Goal: Task Accomplishment & Management: Use online tool/utility

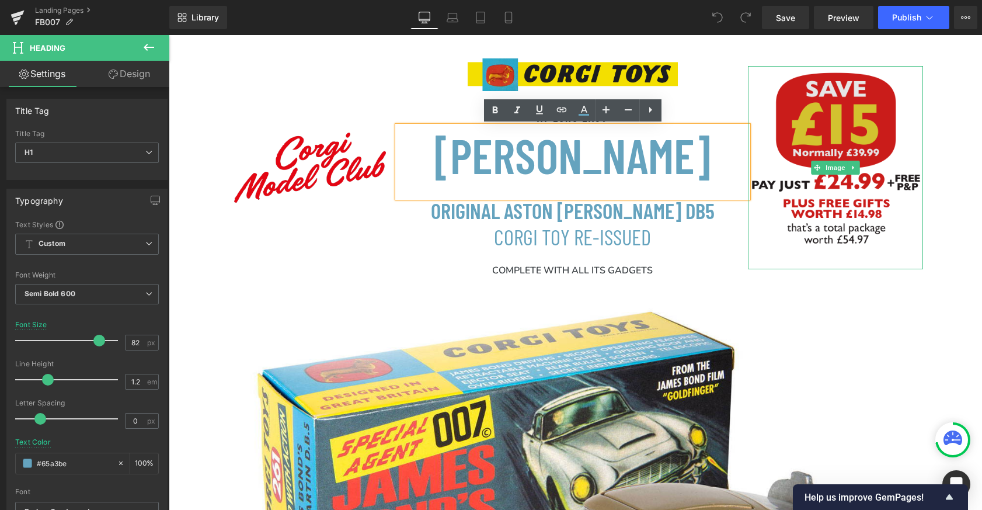
click at [825, 127] on img at bounding box center [835, 167] width 175 height 203
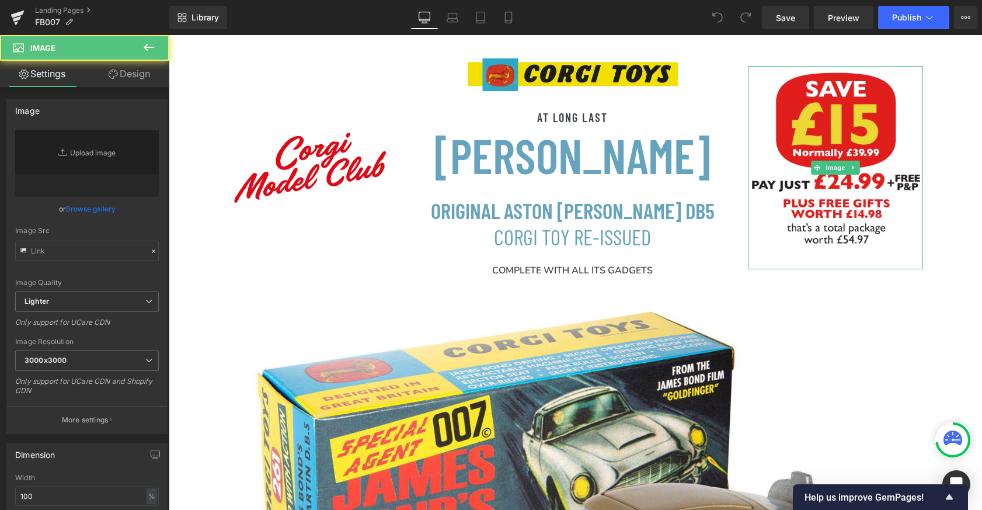
type input "[URL][DOMAIN_NAME]"
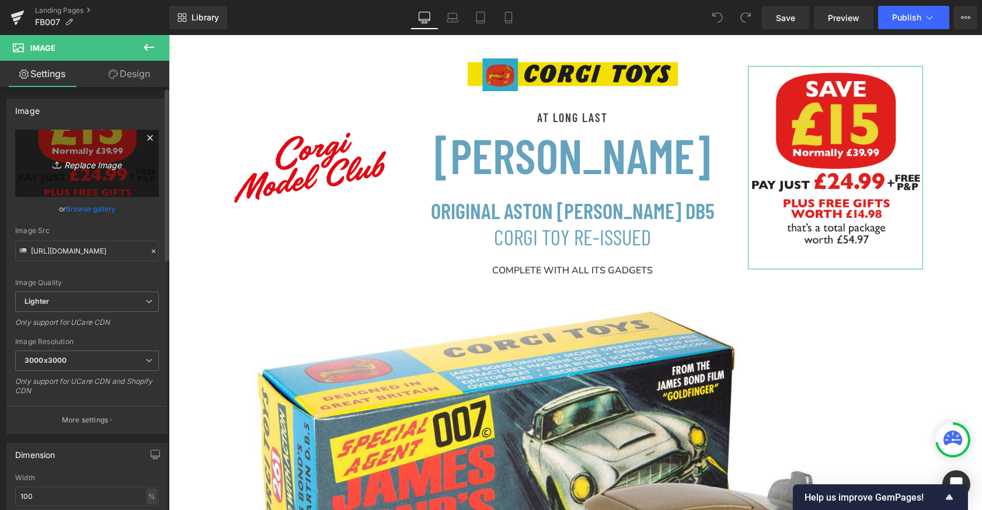
click at [85, 156] on icon "Replace Image" at bounding box center [86, 163] width 93 height 15
type input "C:\fakepath\Save-20-Pay1999 copy.png"
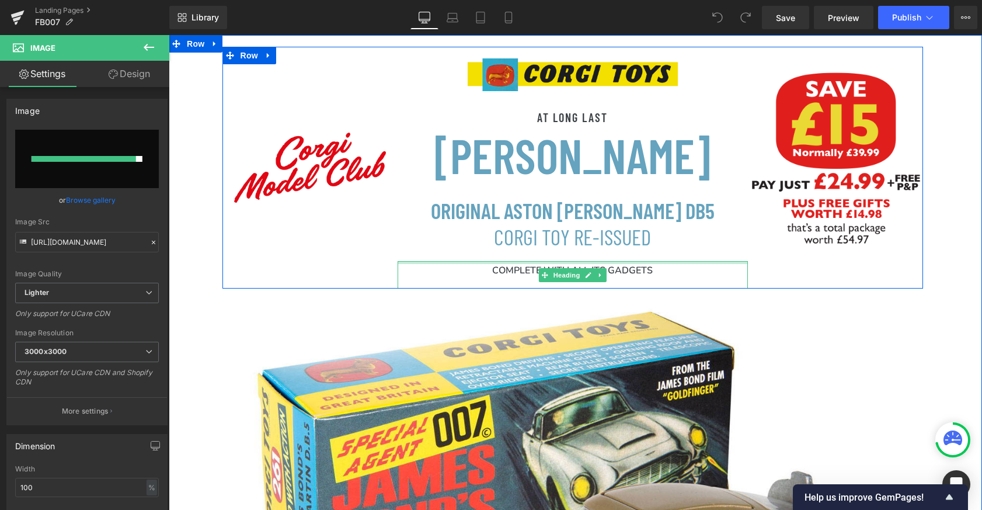
type input "[URL][DOMAIN_NAME]"
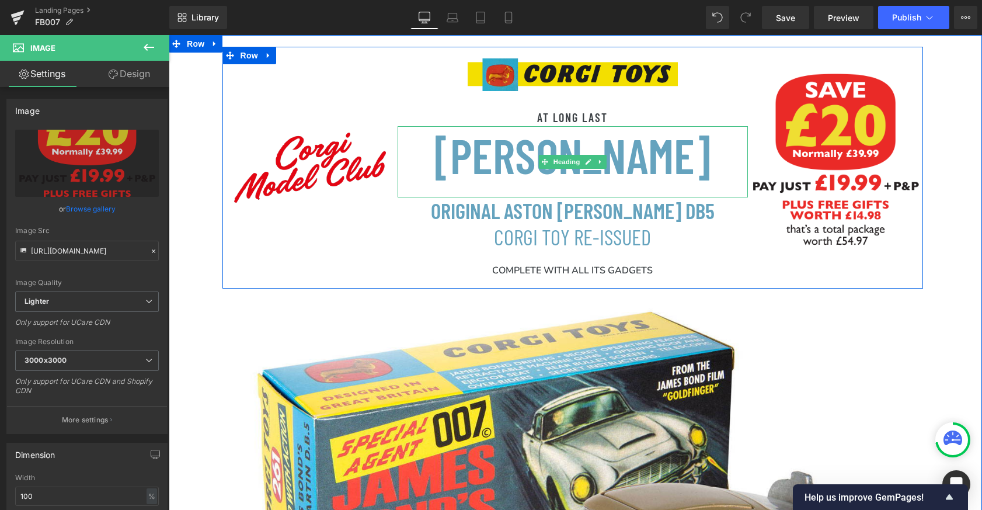
click at [701, 168] on h1 "[PERSON_NAME]" at bounding box center [573, 154] width 304 height 57
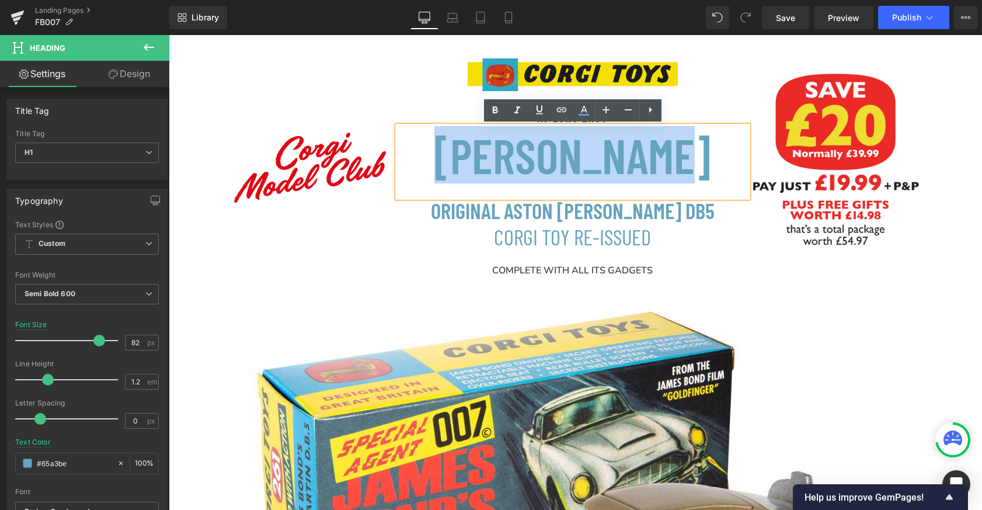
drag, startPoint x: 701, startPoint y: 168, endPoint x: 463, endPoint y: 166, distance: 238.2
click at [463, 166] on h1 "[PERSON_NAME]" at bounding box center [573, 154] width 304 height 57
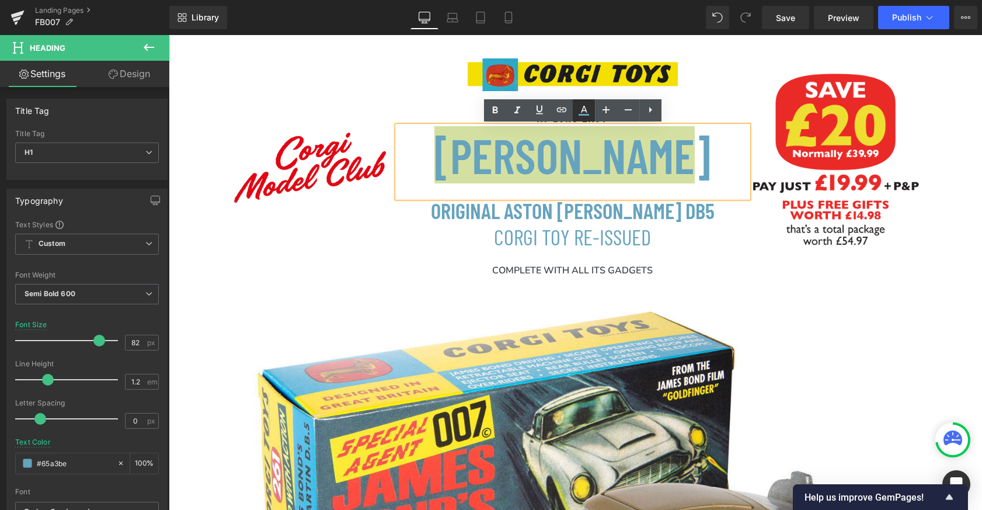
click at [584, 113] on icon at bounding box center [584, 110] width 14 height 14
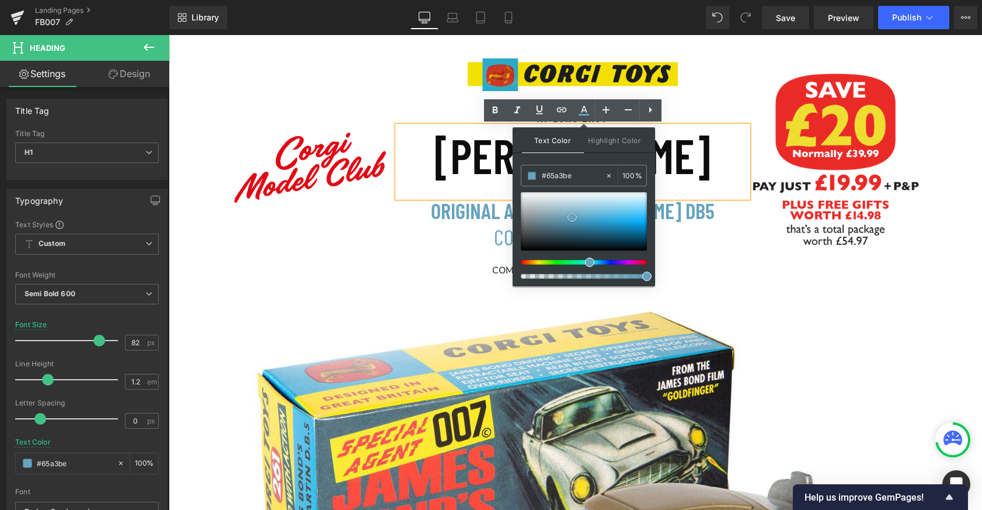
type input "#0c0c0d"
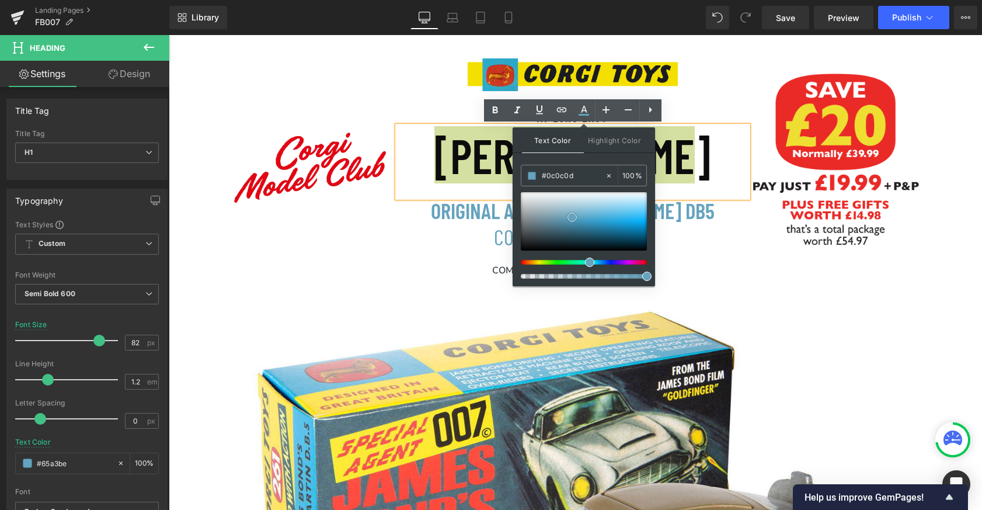
click at [524, 248] on div at bounding box center [584, 221] width 126 height 58
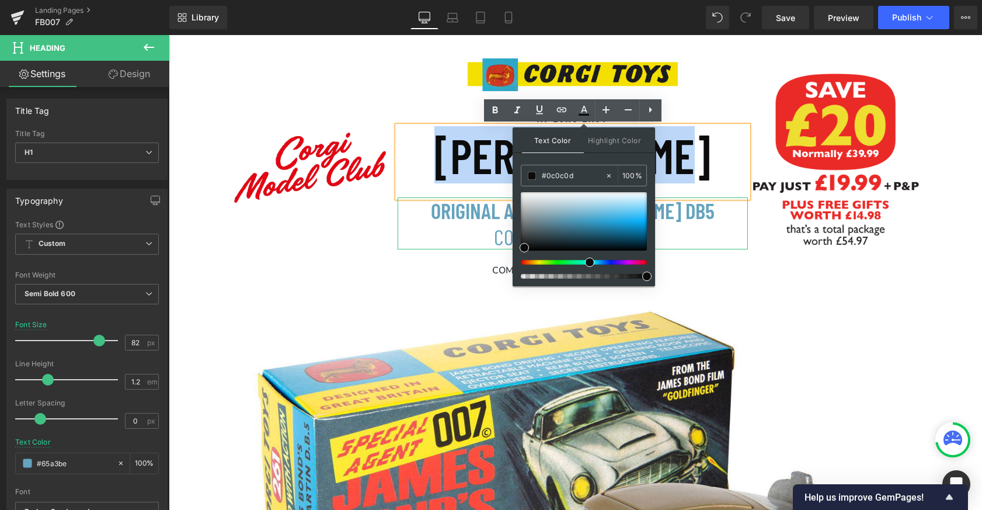
click at [684, 211] on h1 "ORIGINAL ASTON [PERSON_NAME] DB5 CORGI TOY RE-ISSUED" at bounding box center [573, 223] width 304 height 52
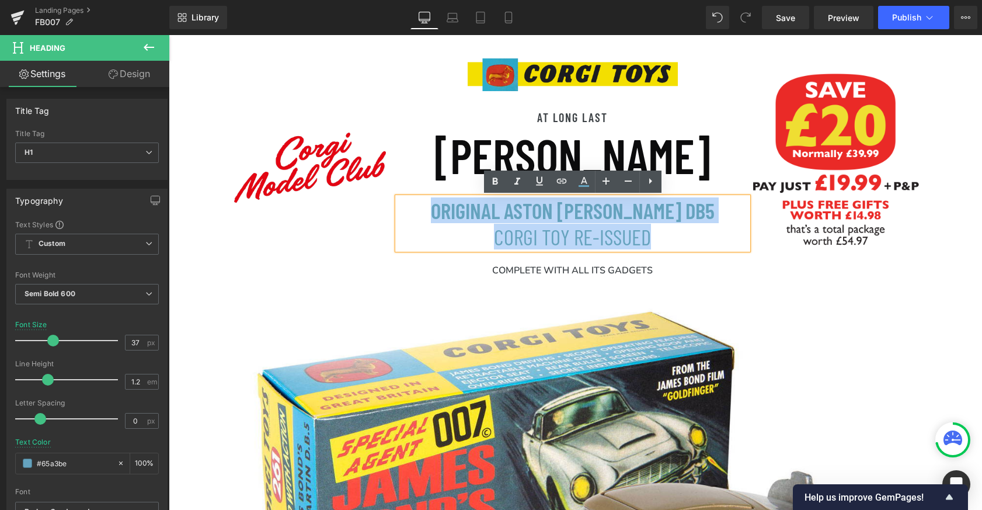
drag, startPoint x: 661, startPoint y: 235, endPoint x: 467, endPoint y: 216, distance: 194.8
click at [467, 216] on h1 "ORIGINAL ASTON [PERSON_NAME] DB5 CORGI TOY RE-ISSUED" at bounding box center [573, 223] width 304 height 52
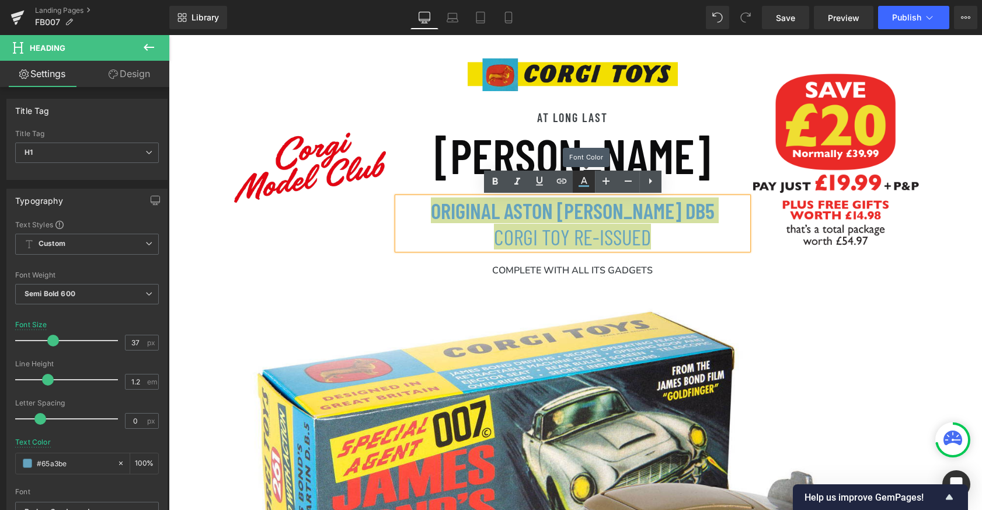
click at [584, 187] on icon at bounding box center [584, 182] width 14 height 14
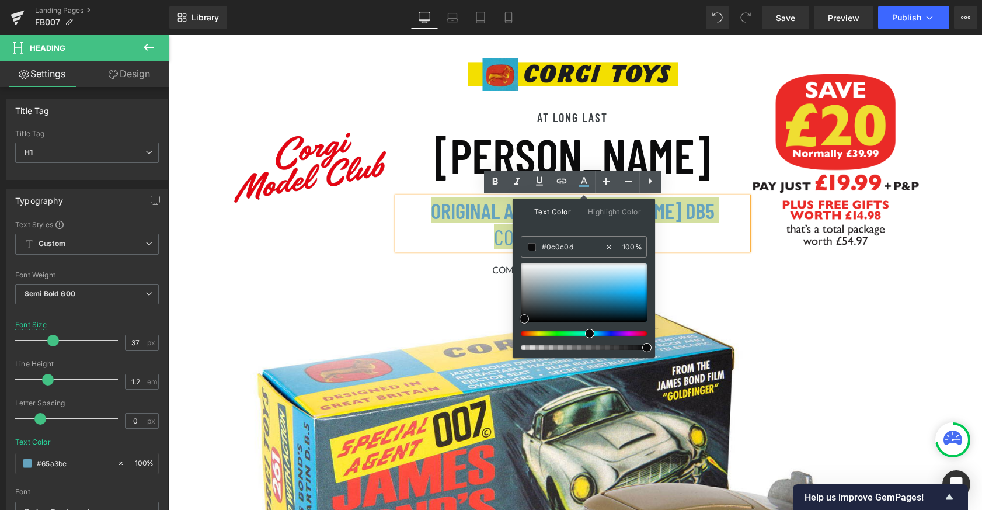
type input "#141419"
click at [537, 316] on div at bounding box center [584, 292] width 126 height 58
type input "#131314"
click at [523, 317] on div at bounding box center [584, 292] width 126 height 58
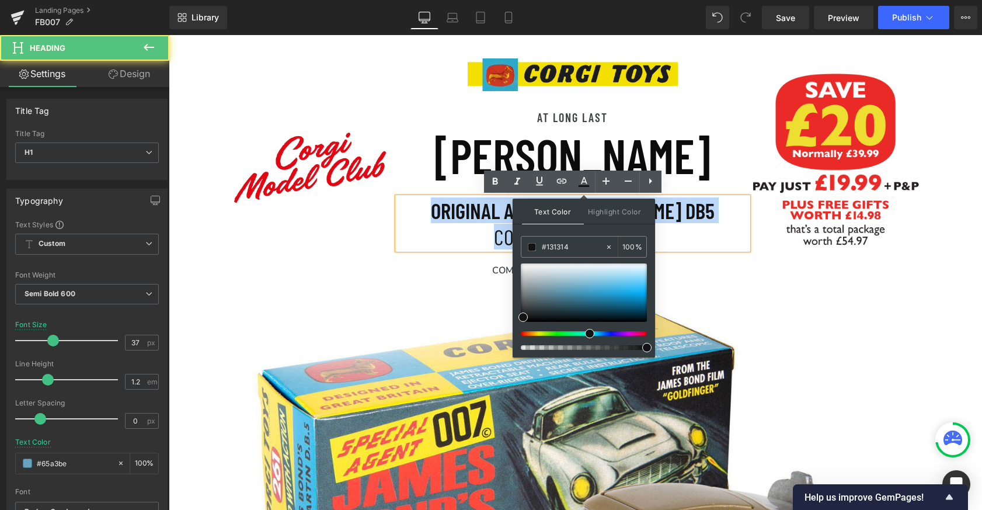
click at [695, 238] on h1 "ORIGINAL ASTON [PERSON_NAME] DB5 CORGI TOY RE-ISSUED" at bounding box center [573, 223] width 304 height 52
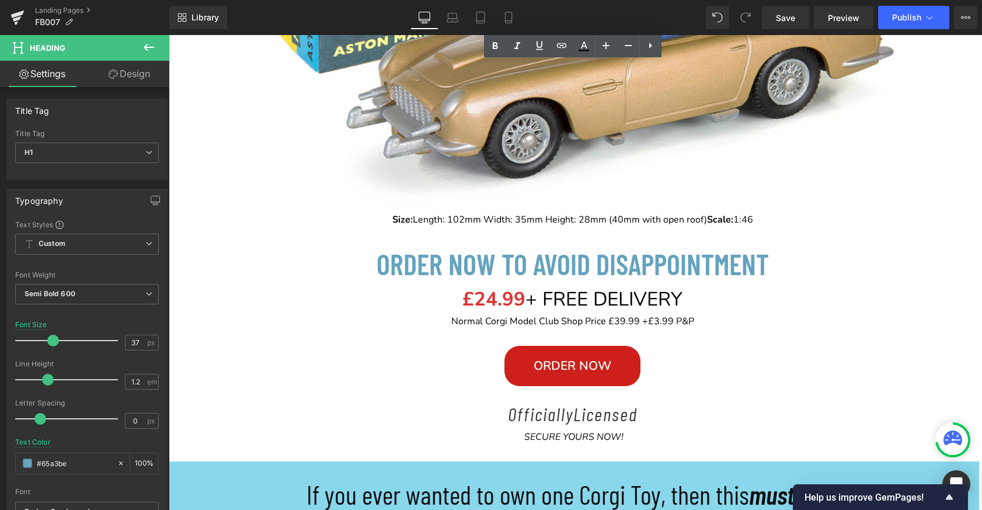
scroll to position [526, 0]
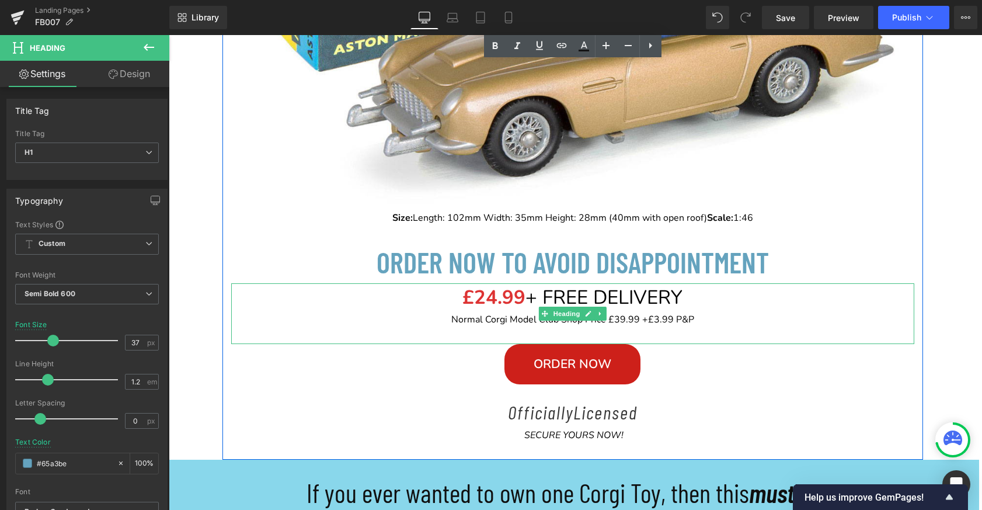
click at [493, 300] on font "£24.99" at bounding box center [493, 297] width 63 height 26
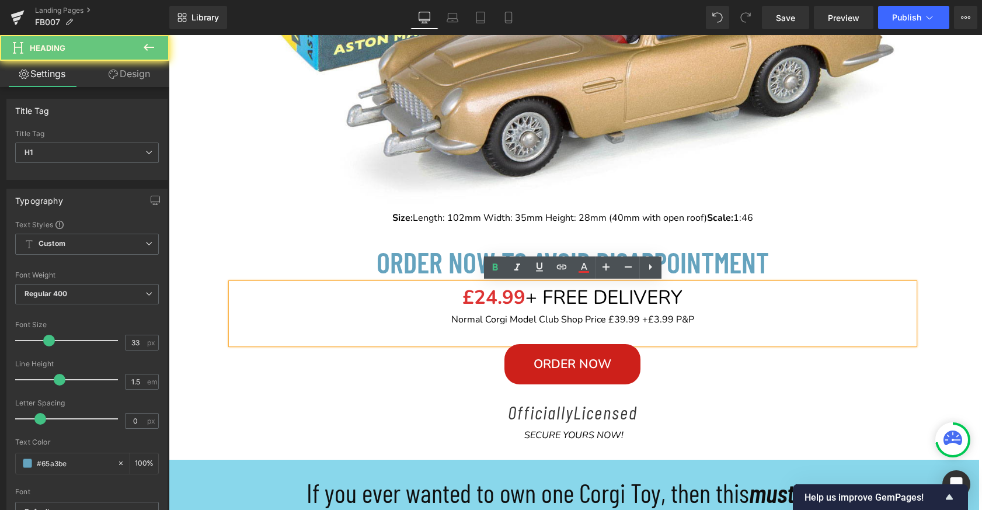
click at [493, 300] on font "£24.99" at bounding box center [493, 297] width 63 height 26
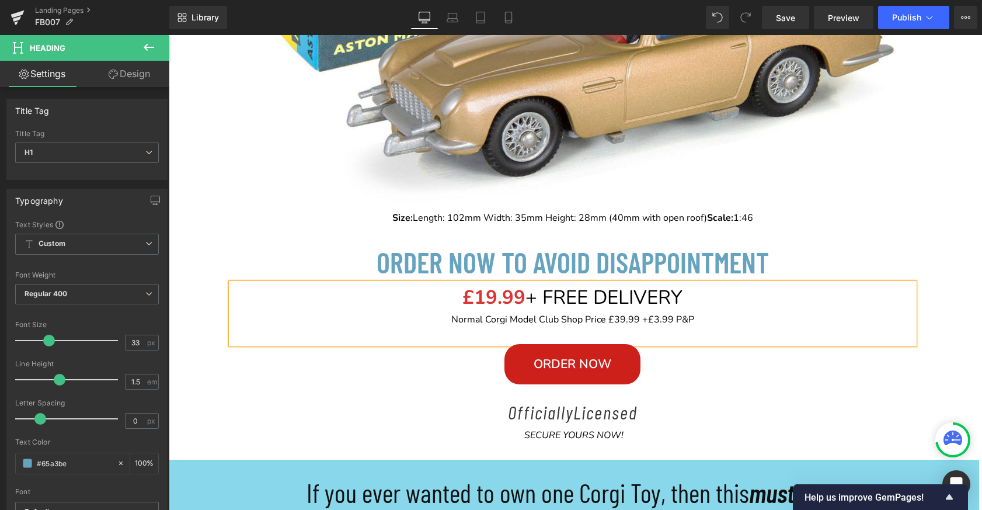
drag, startPoint x: 682, startPoint y: 300, endPoint x: 547, endPoint y: 303, distance: 134.9
click at [547, 303] on span "+ FREE DELIVERY" at bounding box center [604, 297] width 157 height 26
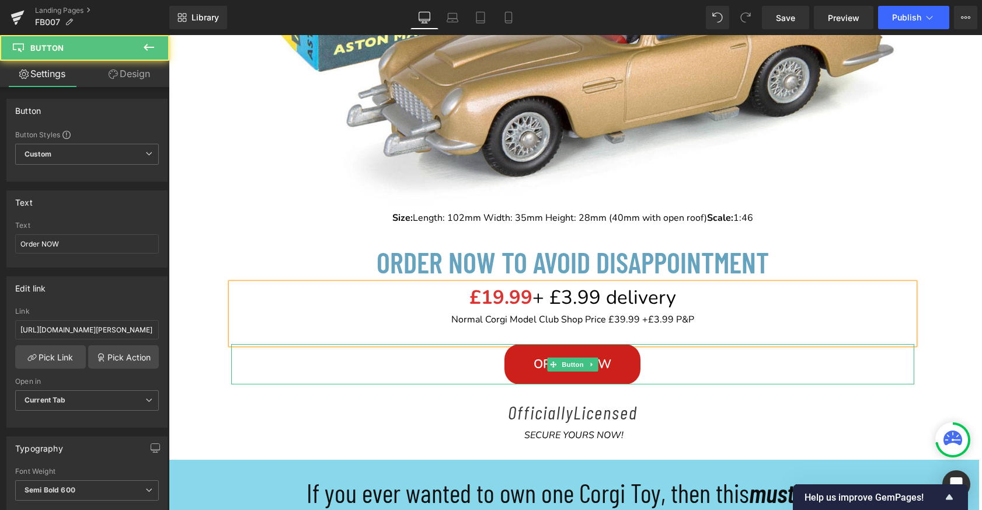
click at [524, 369] on link "Order NOW" at bounding box center [572, 364] width 136 height 40
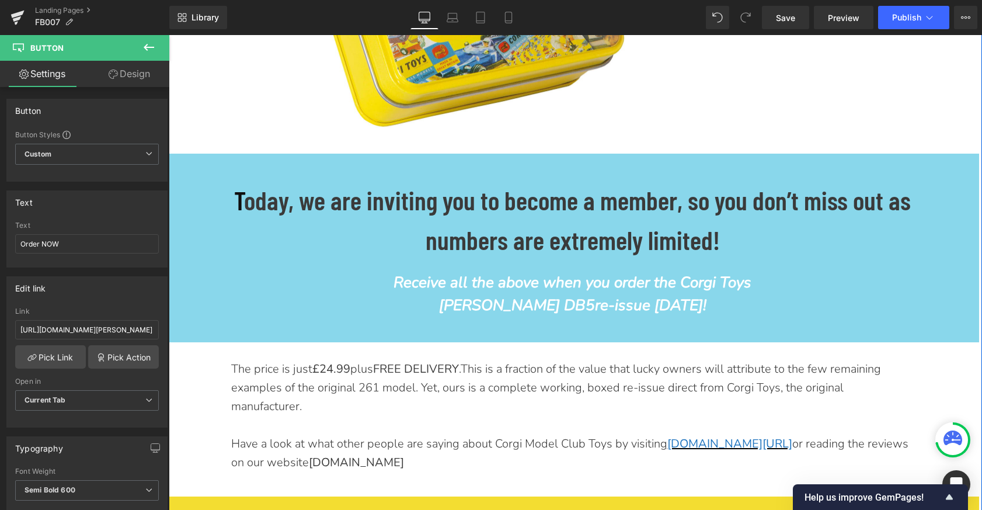
scroll to position [4222, 0]
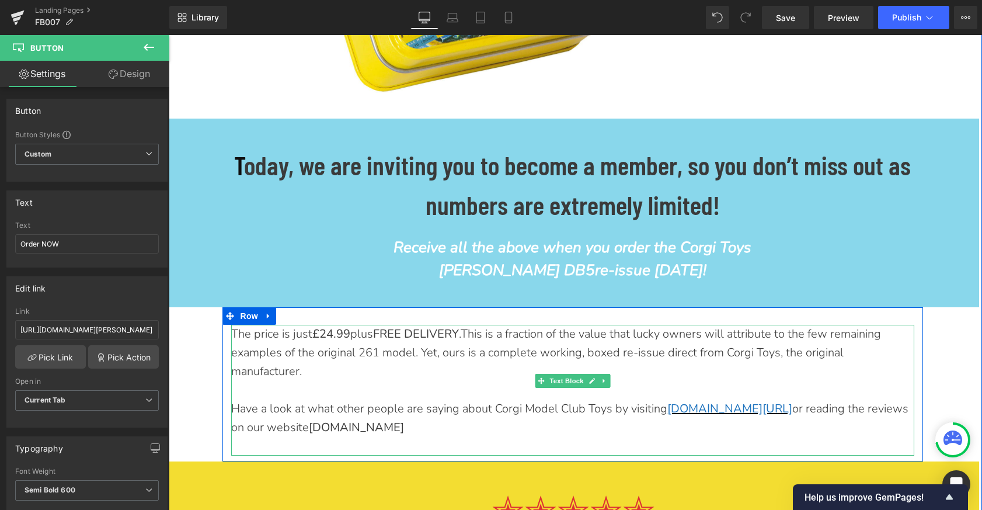
click at [335, 326] on strong "£24.99" at bounding box center [331, 334] width 38 height 16
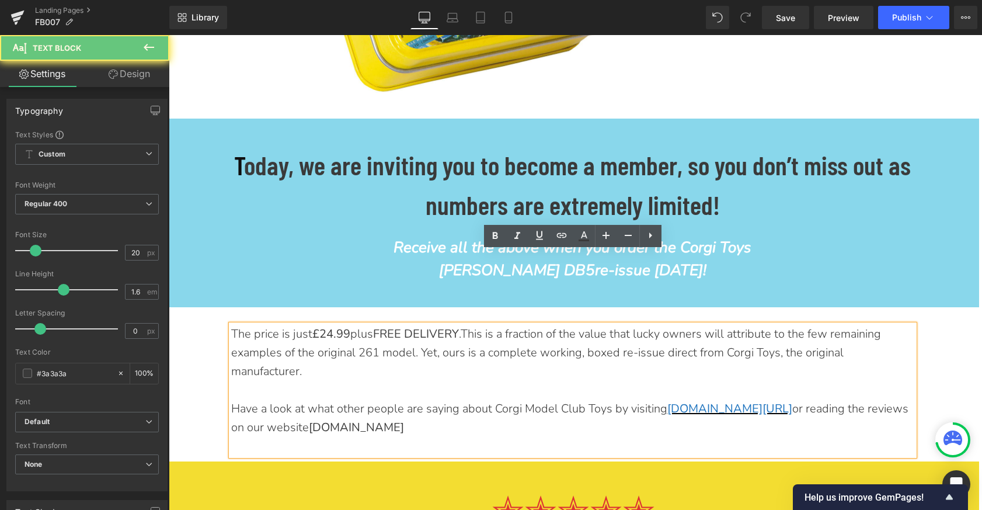
click at [335, 326] on strong "£24.99" at bounding box center [331, 334] width 38 height 16
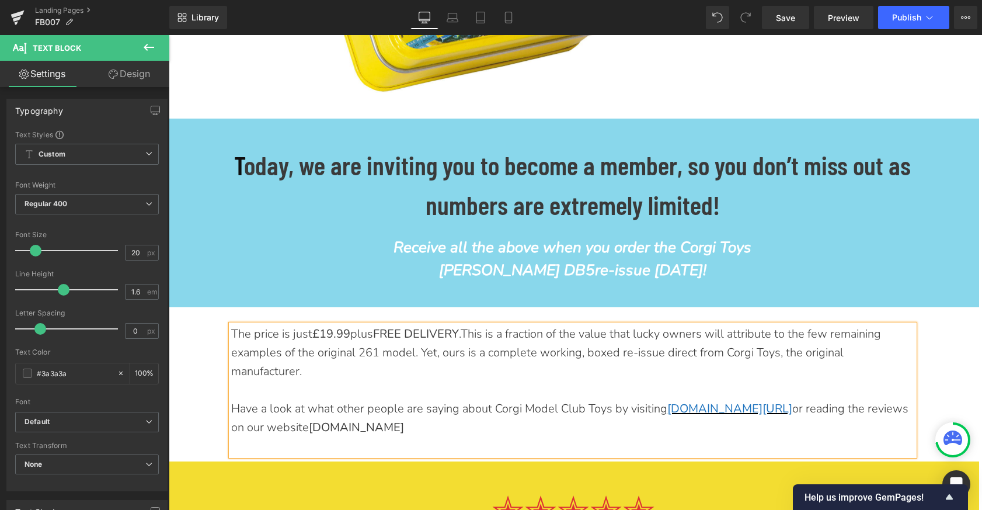
click at [399, 381] on div at bounding box center [572, 390] width 683 height 19
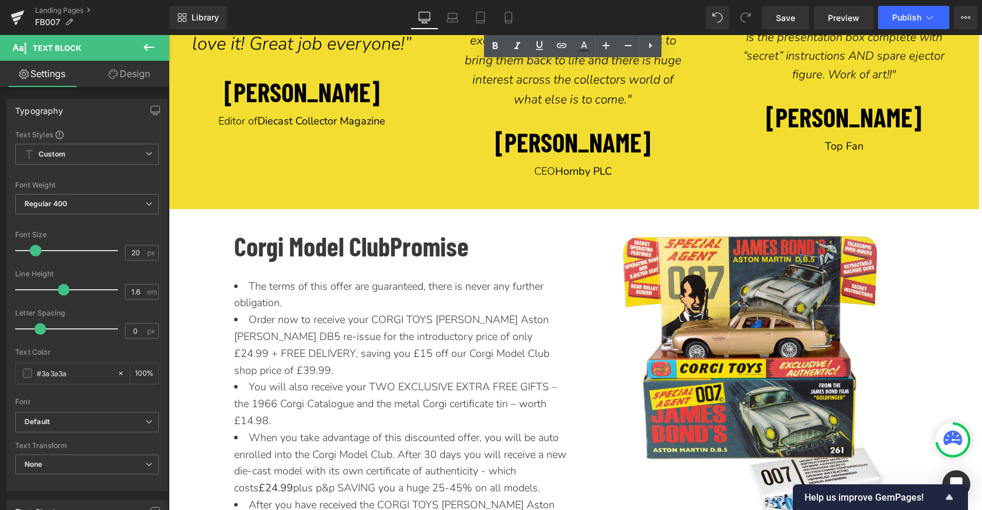
scroll to position [4885, 0]
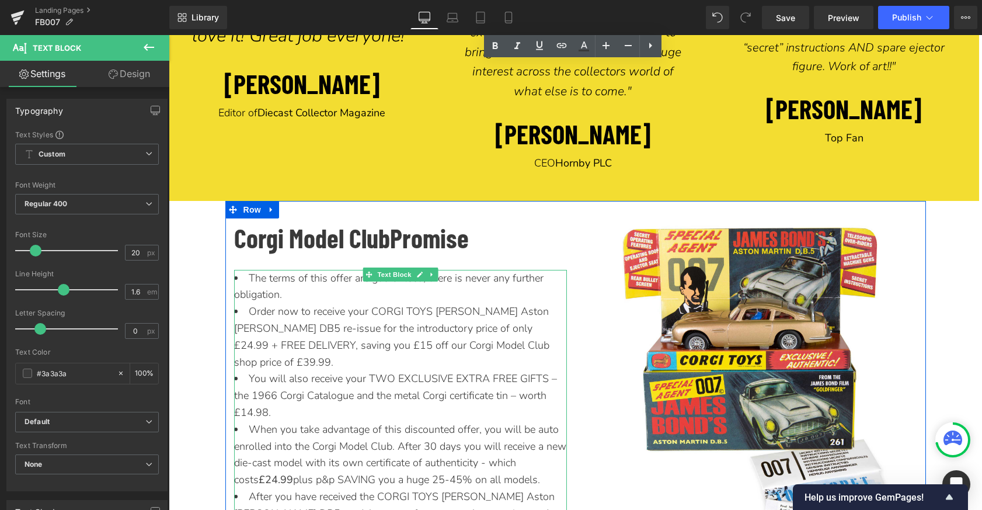
click at [466, 304] on span "Order now to receive your CORGI TOYS [PERSON_NAME] Aston [PERSON_NAME] DB5 re-i…" at bounding box center [391, 336] width 315 height 64
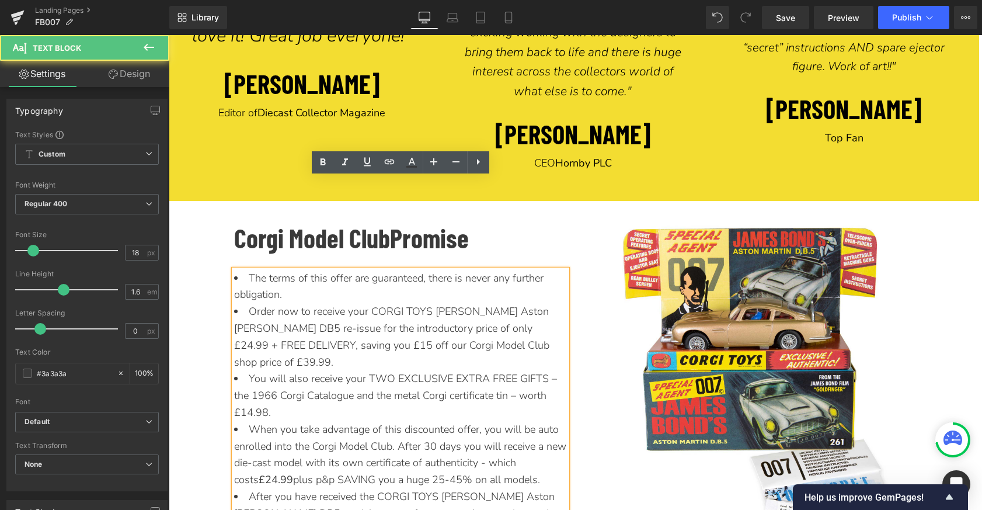
click at [466, 304] on span "Order now to receive your CORGI TOYS [PERSON_NAME] Aston [PERSON_NAME] DB5 re-i…" at bounding box center [391, 336] width 315 height 64
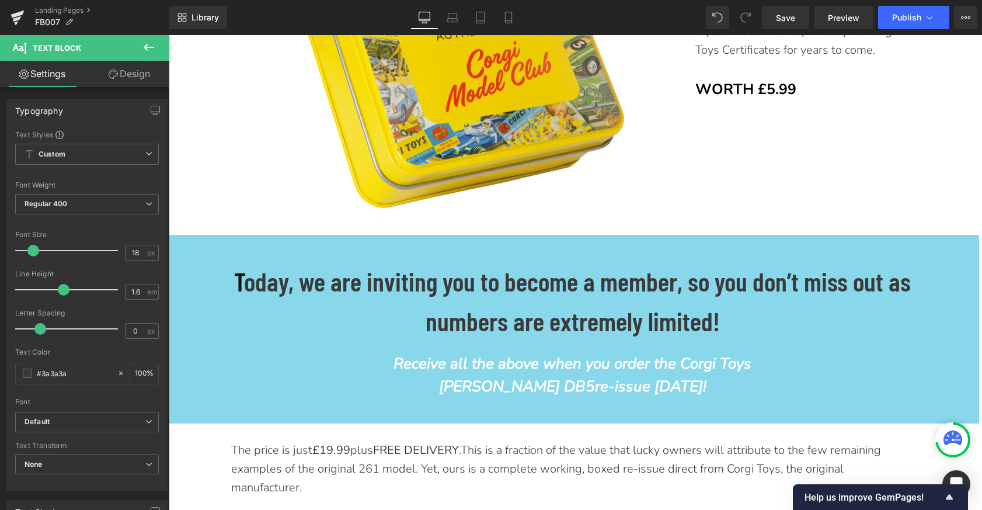
scroll to position [4096, 0]
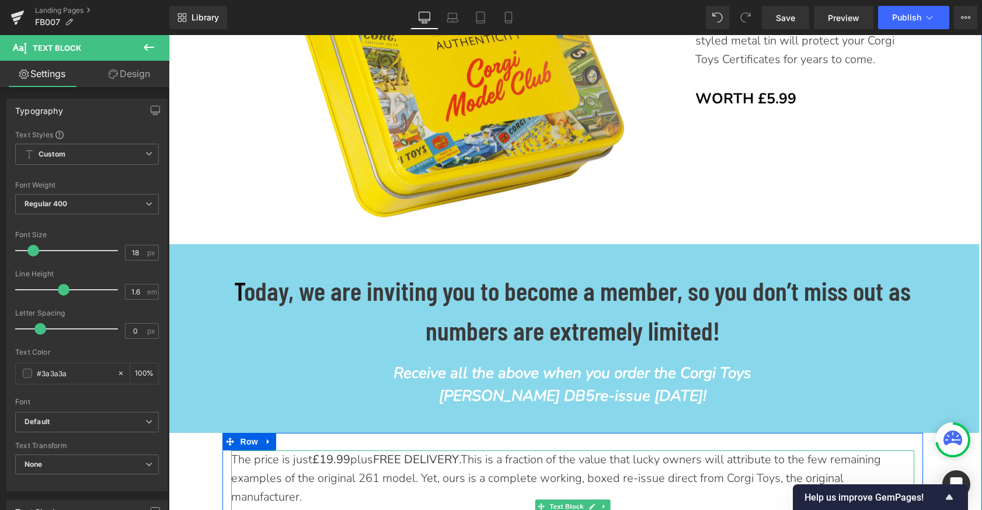
click at [414, 451] on strong "FREE DELIVERY" at bounding box center [416, 459] width 86 height 16
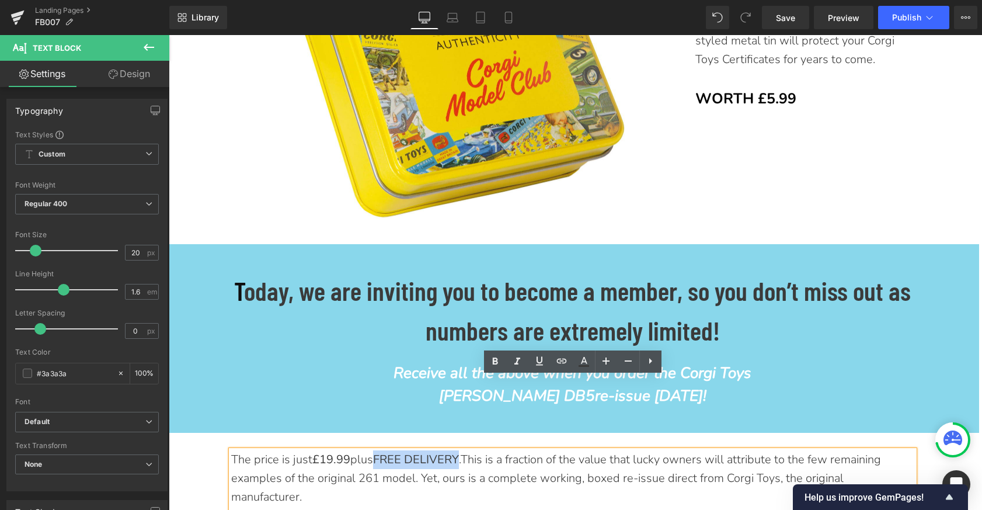
drag, startPoint x: 464, startPoint y: 389, endPoint x: 381, endPoint y: 387, distance: 83.0
click at [381, 451] on strong "FREE DELIVERY" at bounding box center [416, 459] width 86 height 16
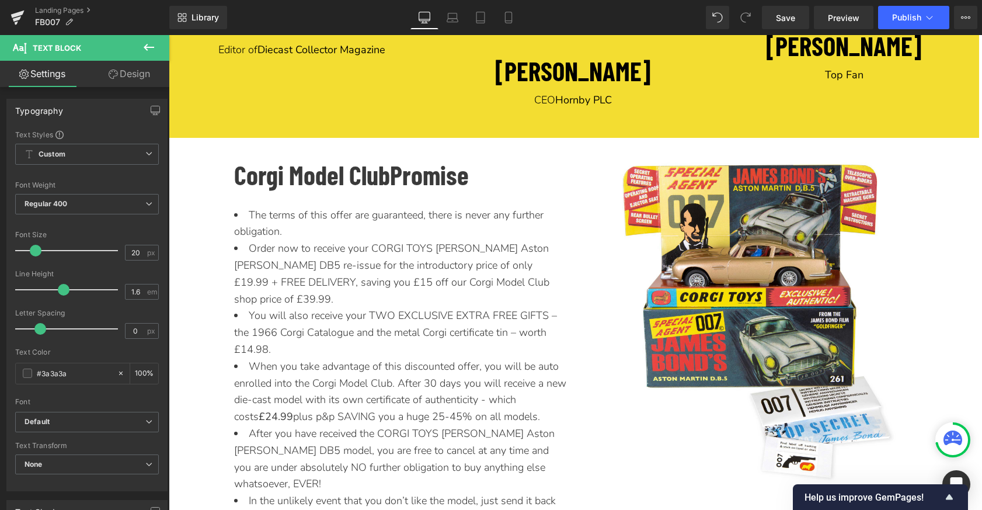
scroll to position [4917, 0]
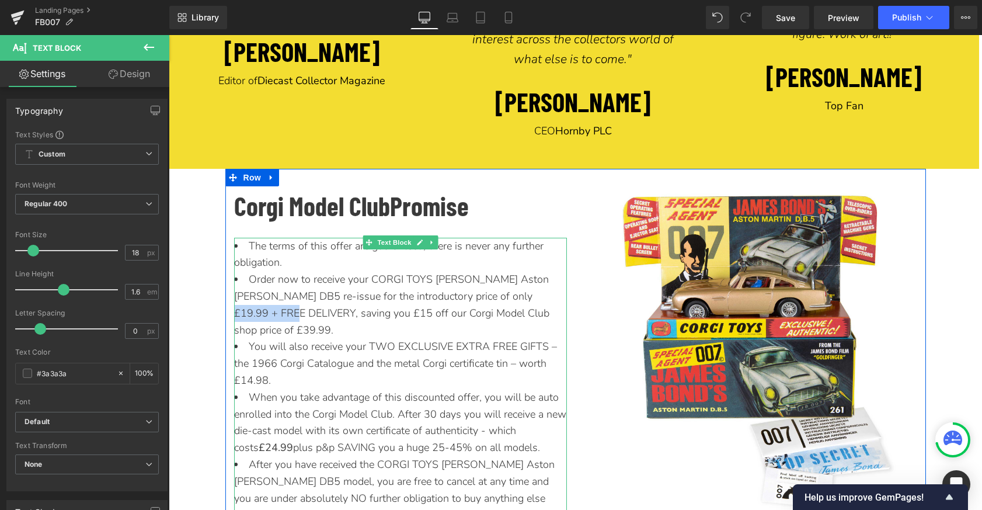
drag, startPoint x: 280, startPoint y: 221, endPoint x: 495, endPoint y: 211, distance: 214.5
click at [495, 272] on span "Order now to receive your CORGI TOYS [PERSON_NAME] Aston [PERSON_NAME] DB5 re-i…" at bounding box center [391, 304] width 315 height 64
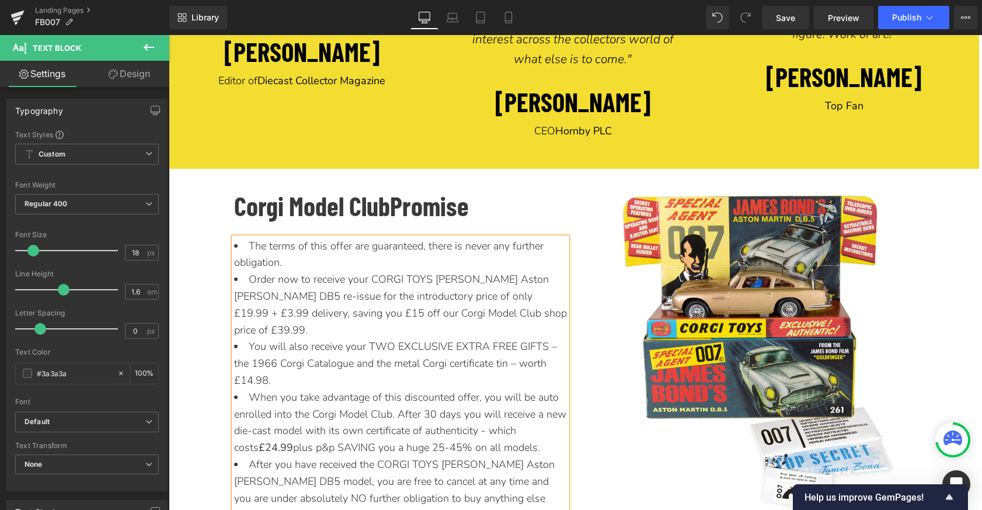
click at [305, 272] on span "Order now to receive your CORGI TOYS [PERSON_NAME] Aston [PERSON_NAME] DB5 re-i…" at bounding box center [400, 304] width 333 height 64
click at [336, 339] on span "You will also receive your TWO EXCLUSIVE EXTRA FREE GIFTS – the 1966 Corgi Cata…" at bounding box center [395, 363] width 323 height 48
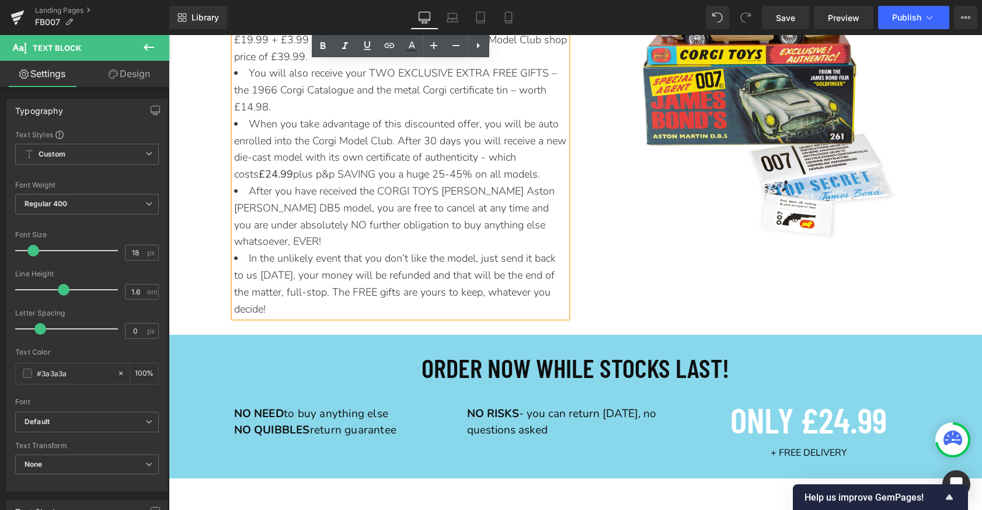
scroll to position [5194, 0]
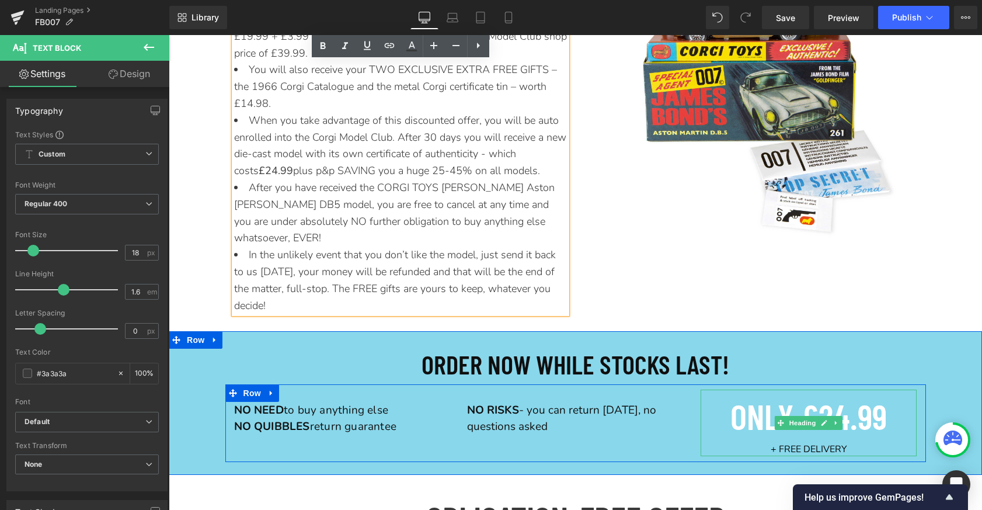
click at [848, 395] on span "ONLY £24.99" at bounding box center [808, 416] width 156 height 42
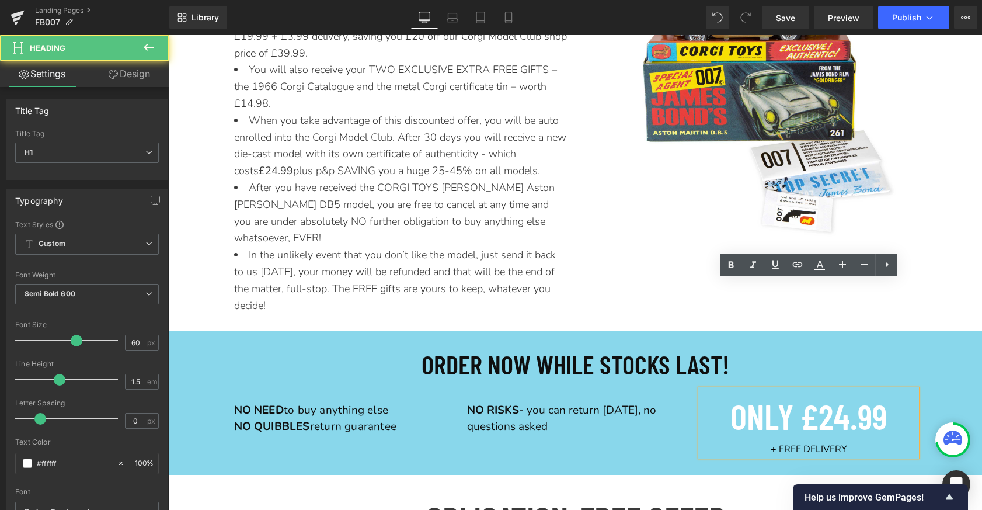
click at [847, 395] on span "ONLY £24.99" at bounding box center [808, 416] width 156 height 42
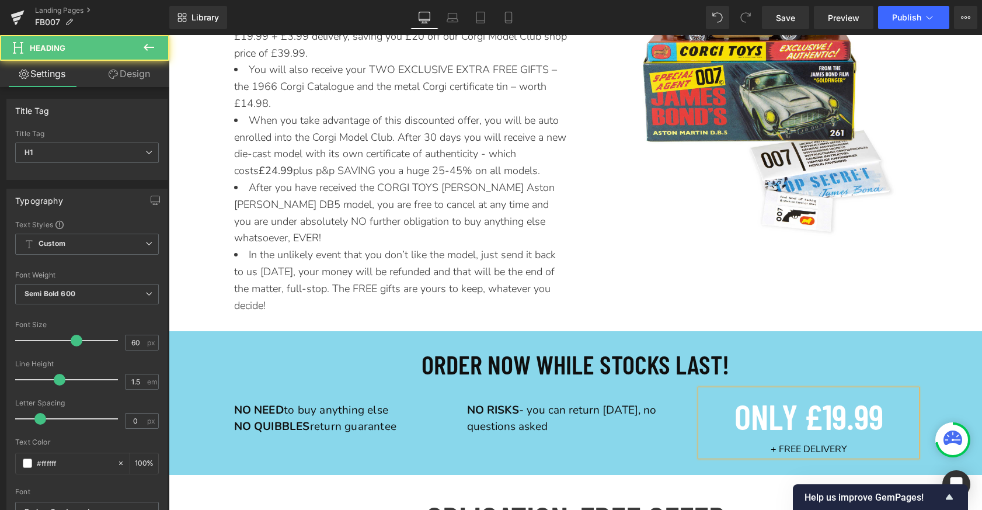
click at [801, 443] on strong "+ FREE DELIVERY" at bounding box center [809, 449] width 76 height 13
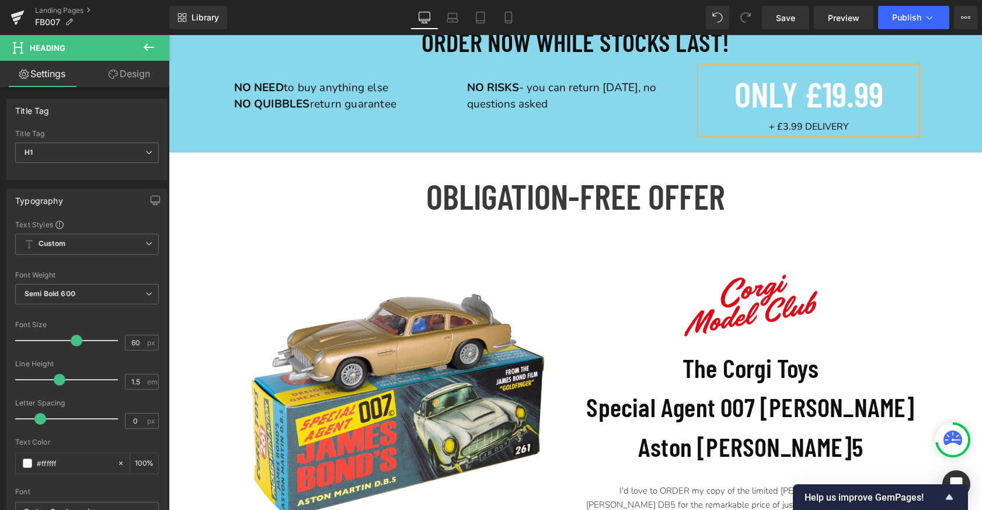
scroll to position [5517, 0]
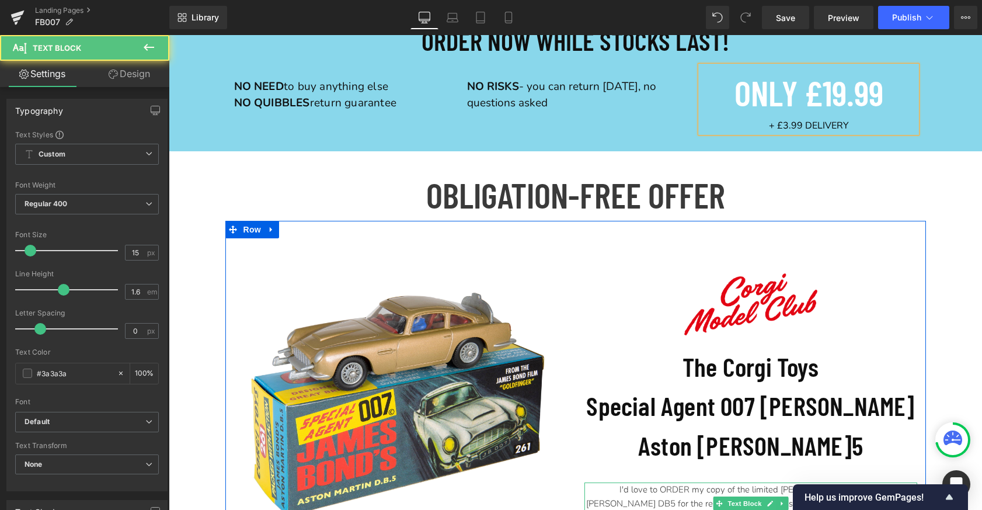
click at [692, 482] on p "I'd love to ORDER my copy of the limited [PERSON_NAME] ASTON [PERSON_NAME] DB5 …" at bounding box center [750, 503] width 333 height 42
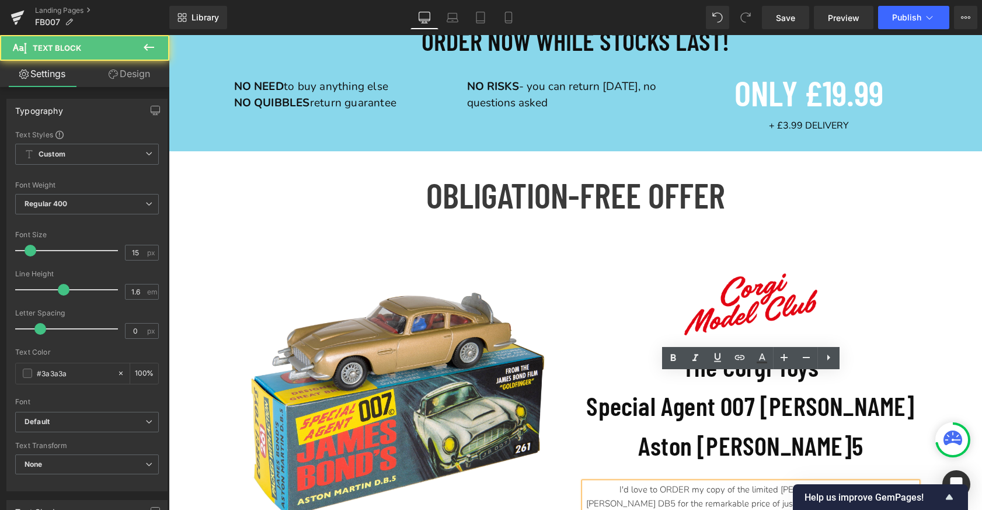
click at [692, 482] on p "I'd love to ORDER my copy of the limited [PERSON_NAME] ASTON [PERSON_NAME] DB5 …" at bounding box center [750, 503] width 333 height 42
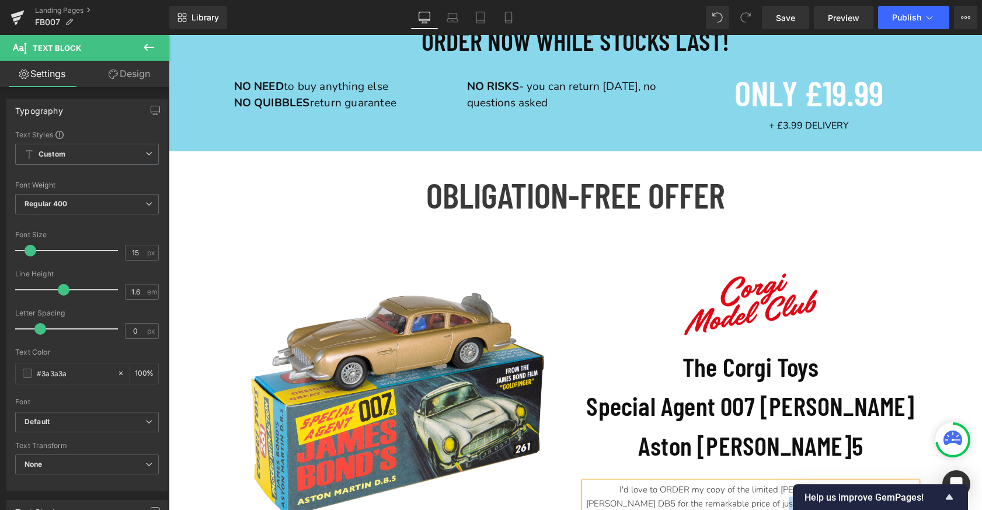
drag, startPoint x: 788, startPoint y: 398, endPoint x: 710, endPoint y: 399, distance: 77.7
click at [710, 482] on p "I'd love to ORDER my copy of the limited [PERSON_NAME] ASTON [PERSON_NAME] DB5 …" at bounding box center [750, 503] width 333 height 42
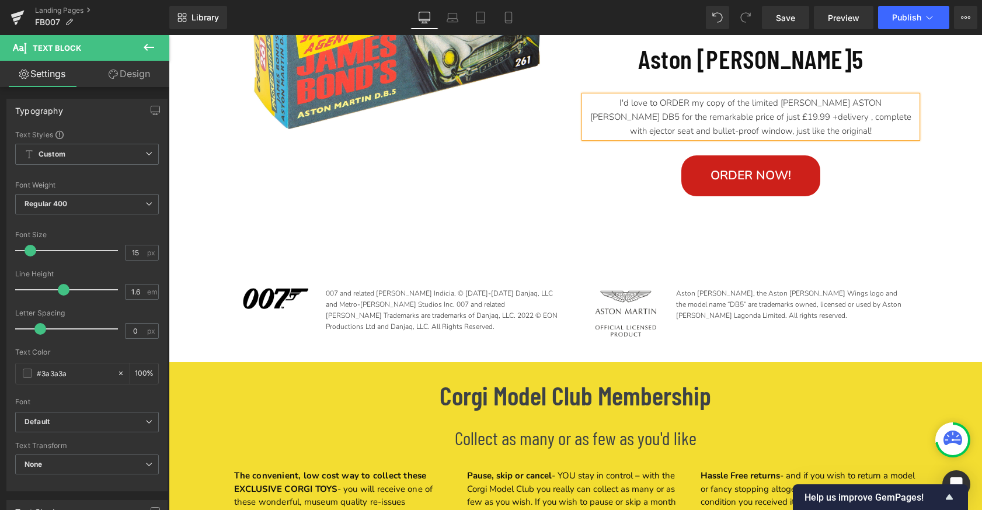
scroll to position [5908, 0]
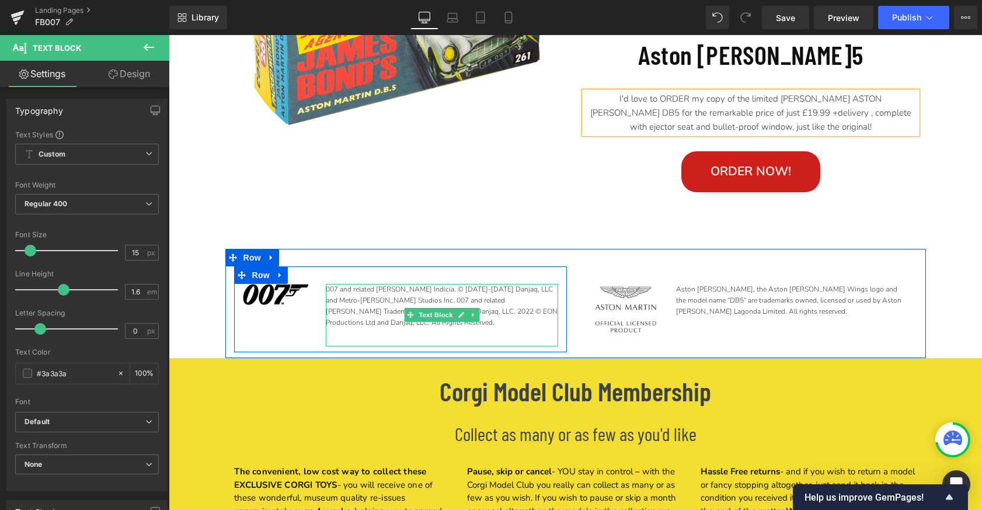
click at [455, 284] on p "007 and related [PERSON_NAME] Indicia. © [DATE]-[DATE] Danjaq, LLC and Metro-[P…" at bounding box center [442, 306] width 232 height 45
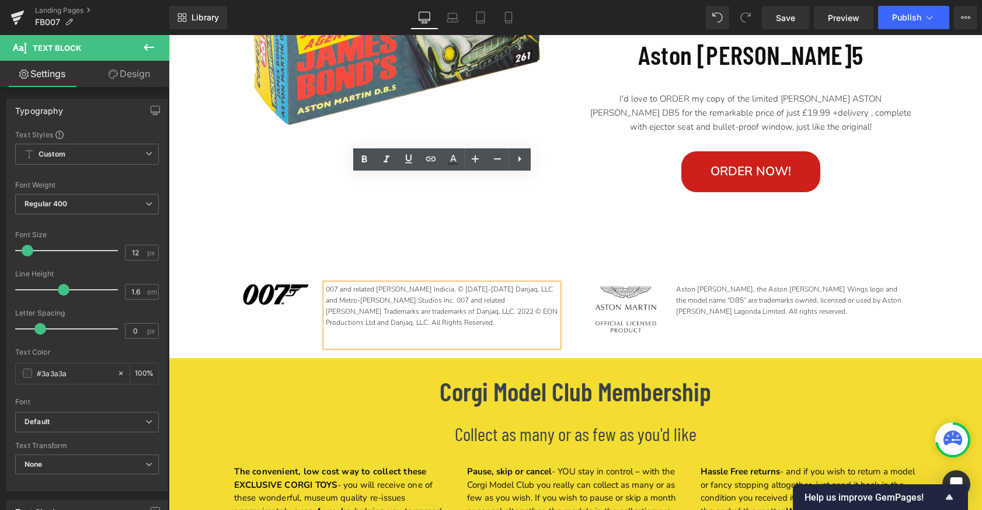
click at [383, 284] on p "007 and related [PERSON_NAME] Indicia. © [DATE]-[DATE] Danjaq, LLC and Metro-[P…" at bounding box center [442, 306] width 232 height 45
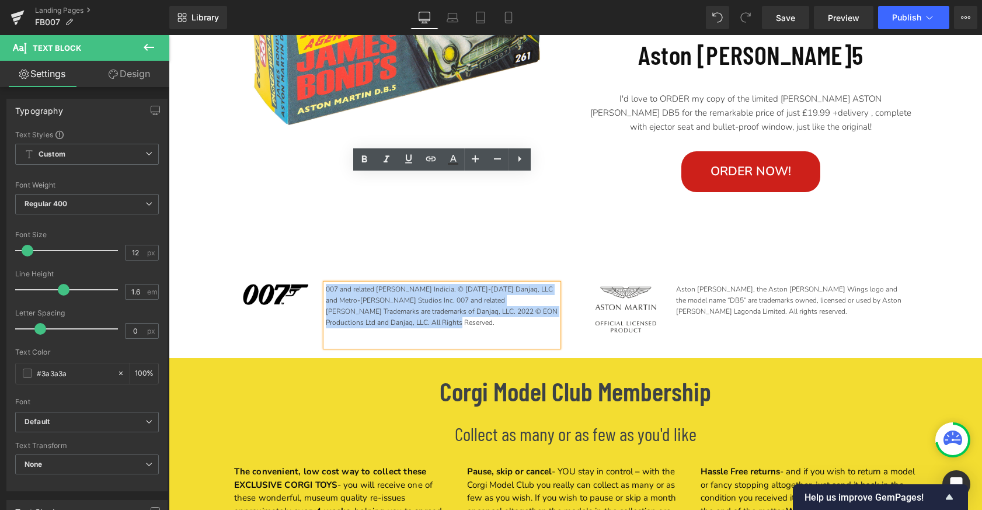
drag, startPoint x: 449, startPoint y: 217, endPoint x: 326, endPoint y: 182, distance: 127.9
click at [326, 284] on p "007 and related [PERSON_NAME] Indicia. © [DATE]-[DATE] Danjaq, LLC and Metro-[P…" at bounding box center [442, 306] width 232 height 45
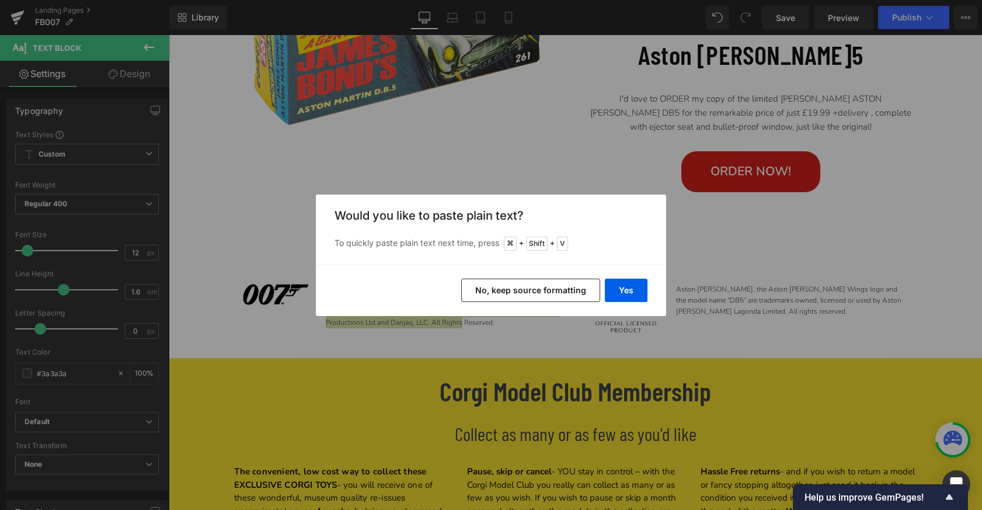
click at [566, 293] on button "No, keep source formatting" at bounding box center [530, 290] width 139 height 23
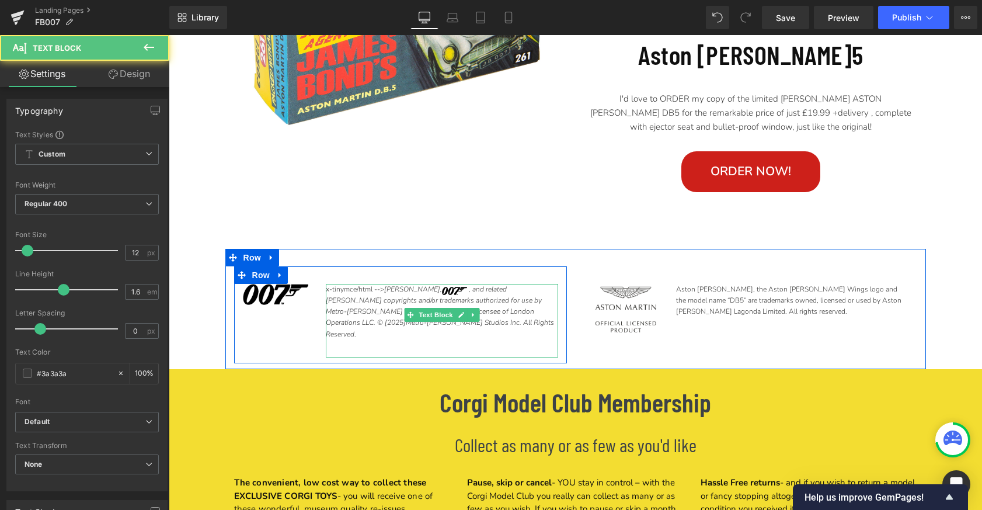
click at [385, 284] on icon "[PERSON_NAME]," at bounding box center [425, 288] width 83 height 9
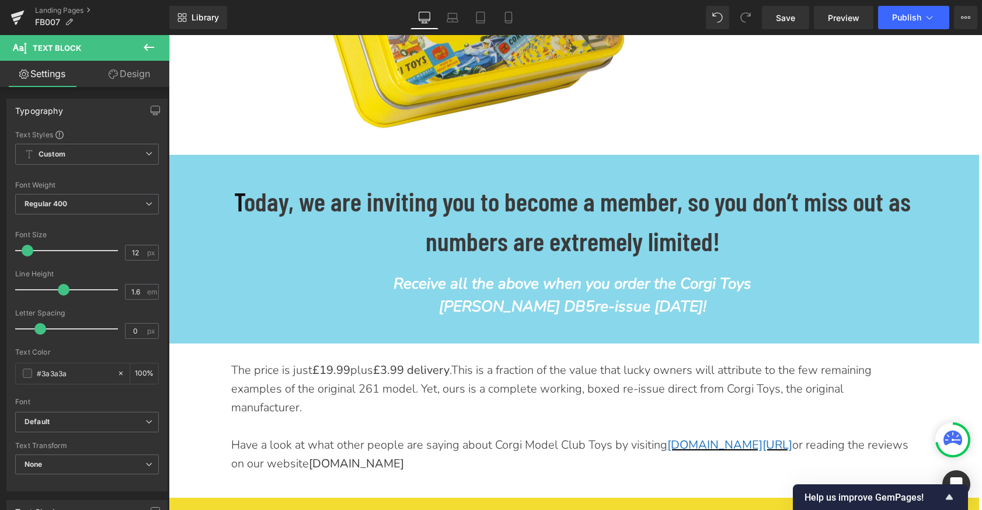
scroll to position [4135, 0]
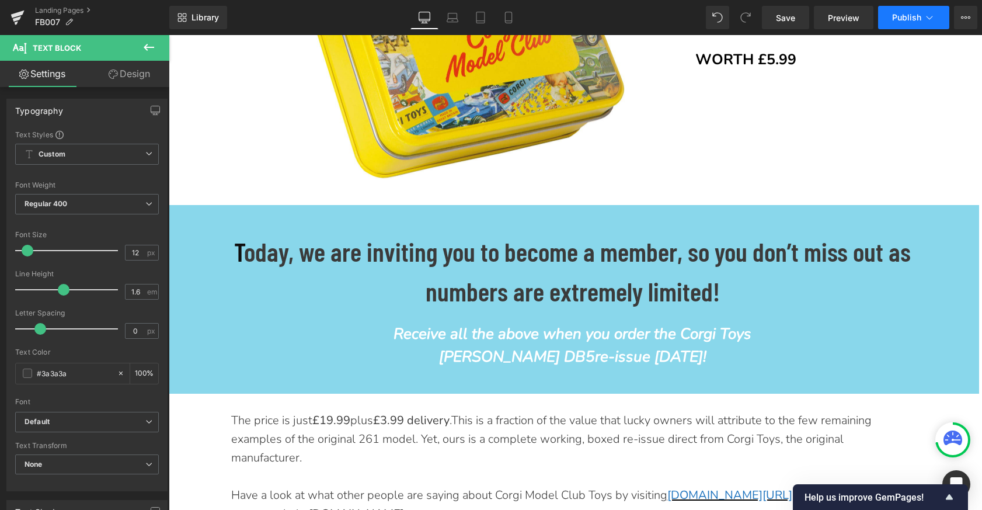
click at [897, 17] on span "Publish" at bounding box center [906, 17] width 29 height 9
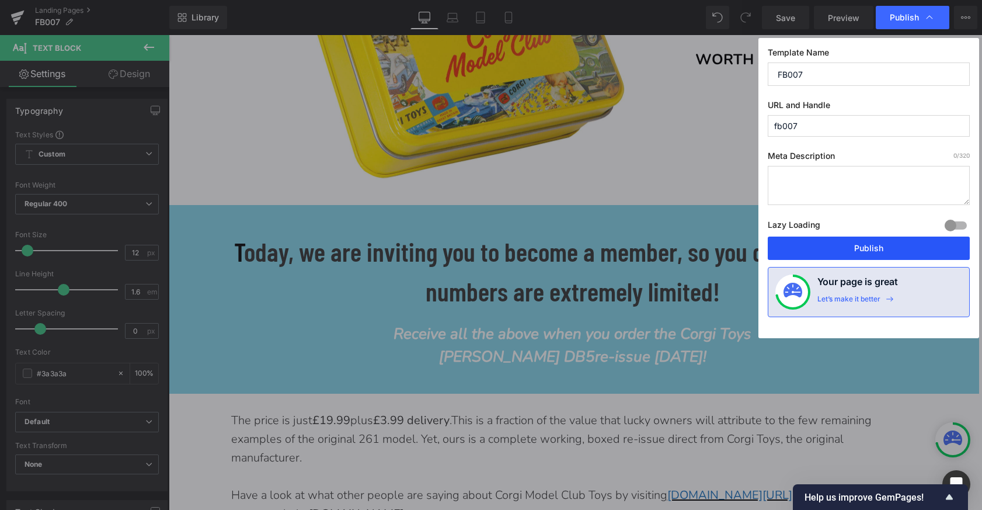
click at [884, 245] on button "Publish" at bounding box center [869, 247] width 202 height 23
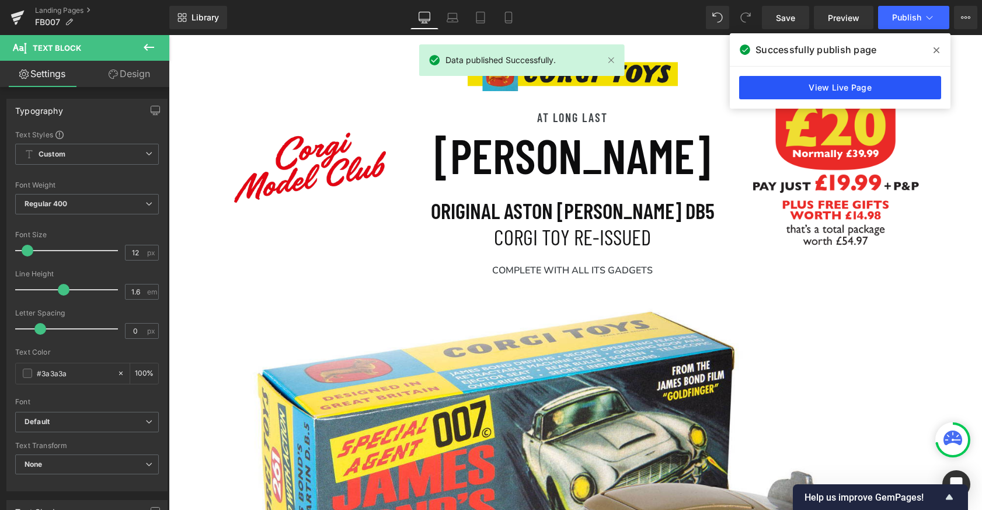
click at [794, 86] on link "View Live Page" at bounding box center [840, 87] width 202 height 23
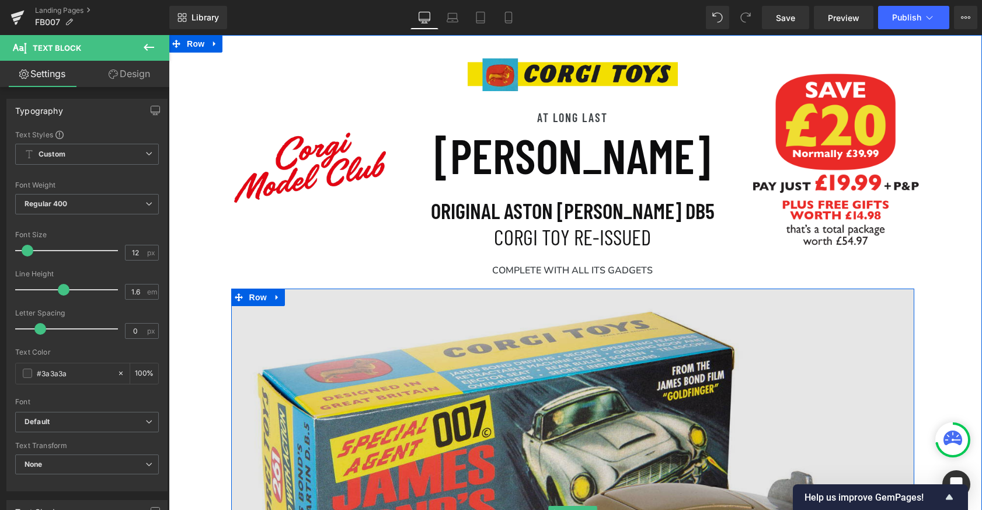
click at [408, 389] on img at bounding box center [572, 512] width 683 height 448
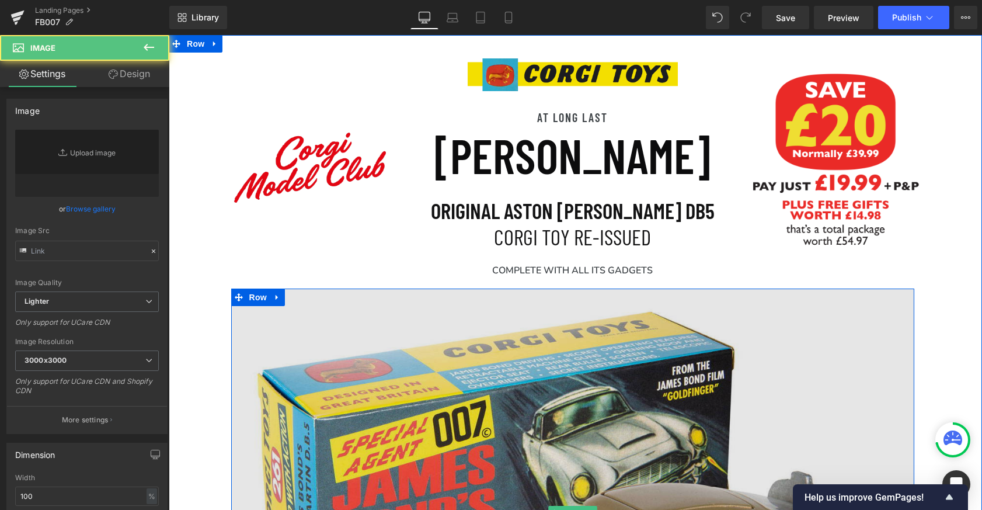
type input "[URL][DOMAIN_NAME]"
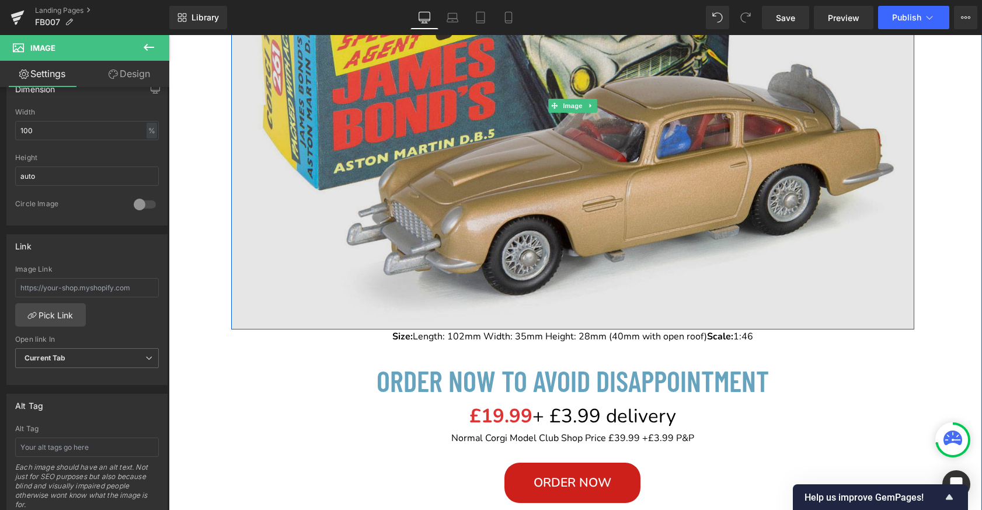
scroll to position [417, 0]
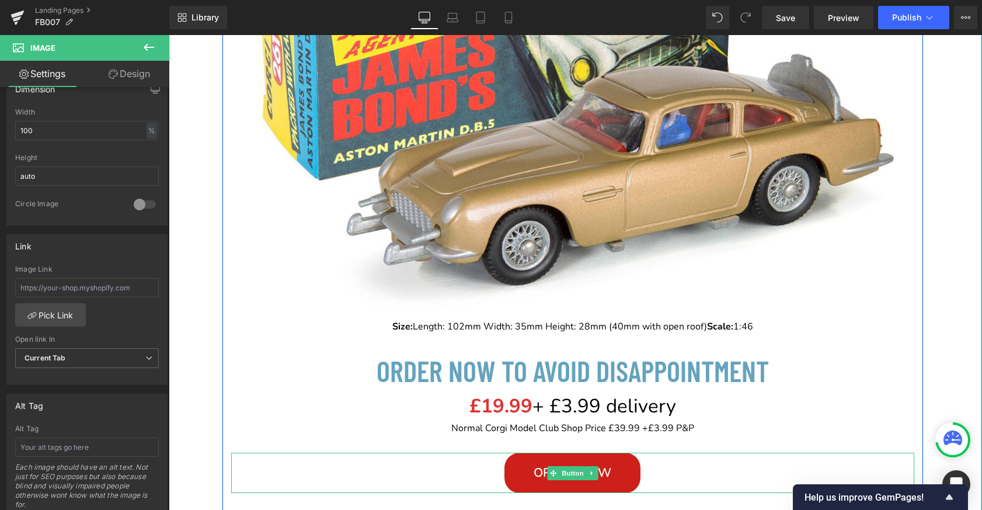
click at [516, 472] on link "Order NOW" at bounding box center [572, 473] width 136 height 40
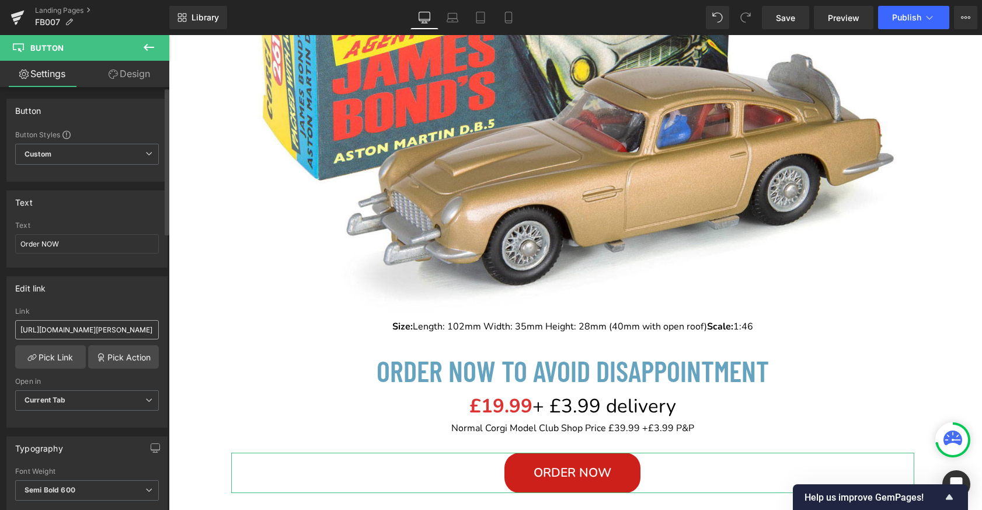
scroll to position [0, 255]
drag, startPoint x: 19, startPoint y: 329, endPoint x: 148, endPoint y: 330, distance: 129.0
click at [148, 330] on input "[URL][DOMAIN_NAME][PERSON_NAME]" at bounding box center [87, 329] width 144 height 19
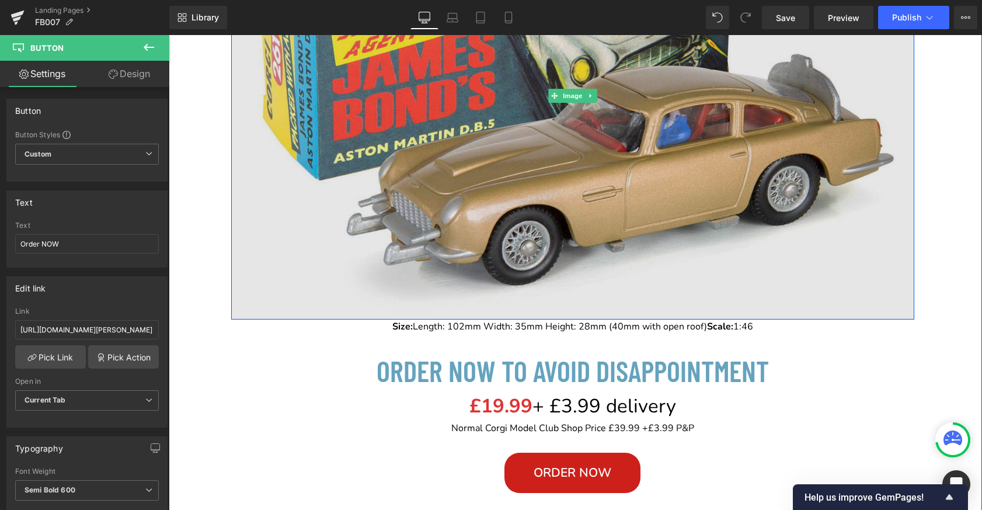
click at [472, 217] on img at bounding box center [572, 96] width 683 height 448
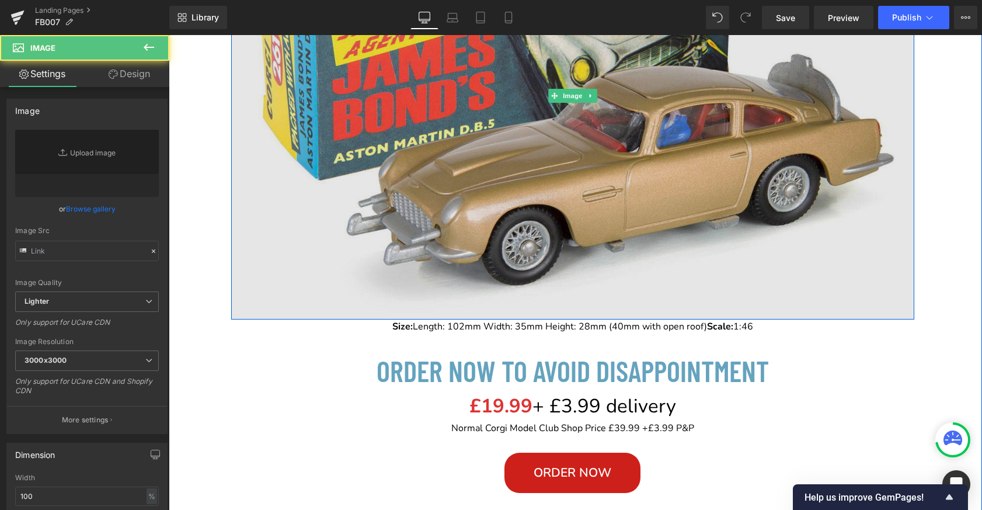
type input "[URL][DOMAIN_NAME]"
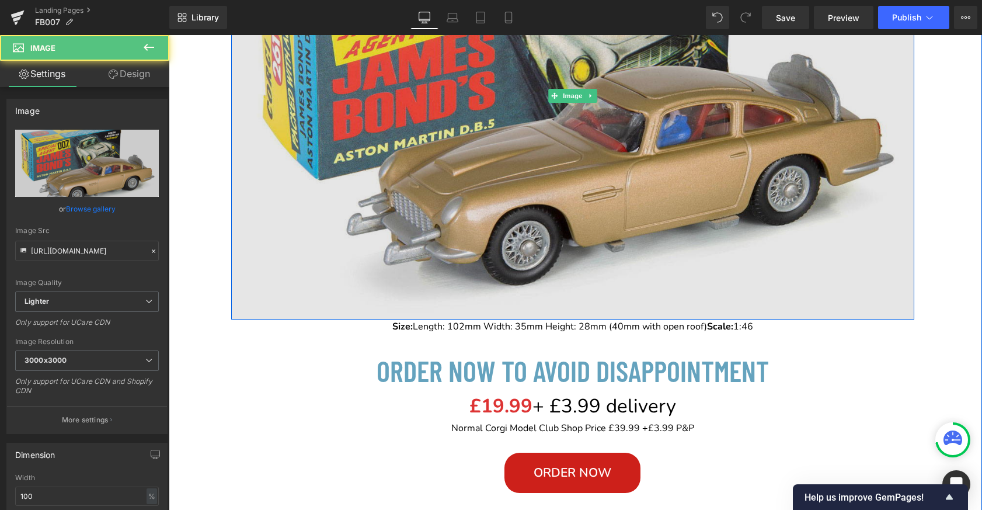
click at [456, 186] on img at bounding box center [572, 96] width 683 height 448
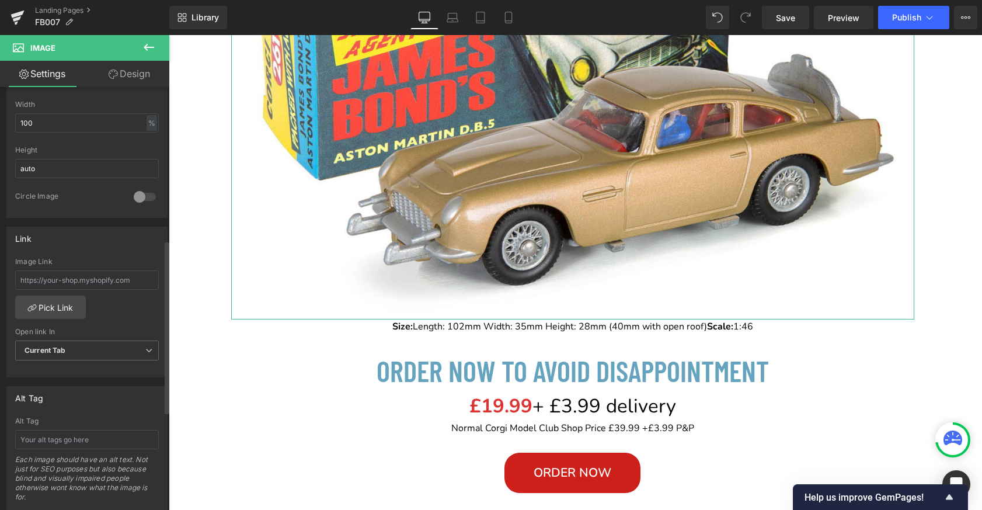
scroll to position [377, 0]
click at [67, 274] on input "text" at bounding box center [87, 276] width 144 height 19
paste input "[URL][DOMAIN_NAME][PERSON_NAME]"
type input "[URL][DOMAIN_NAME][PERSON_NAME]"
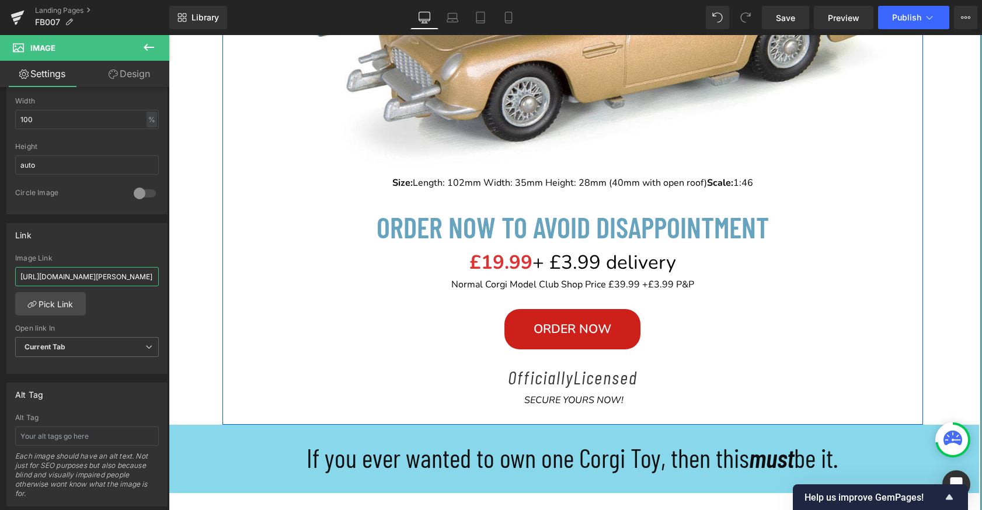
scroll to position [568, 0]
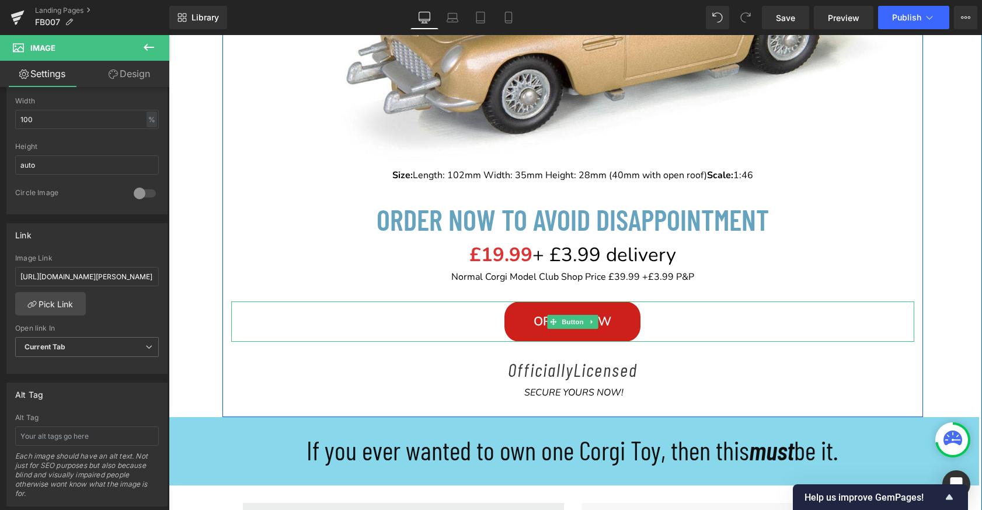
click at [516, 318] on link "Order NOW" at bounding box center [572, 321] width 136 height 40
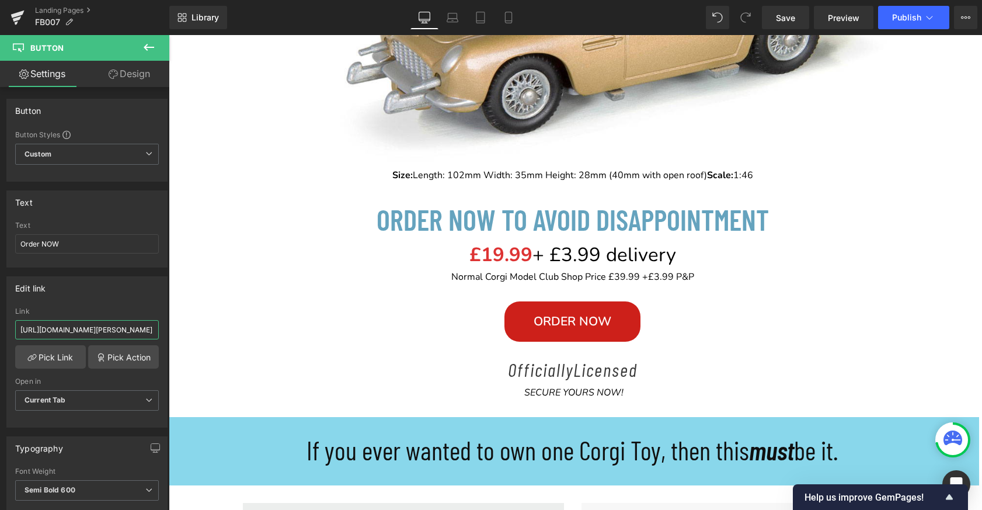
scroll to position [0, 255]
drag, startPoint x: 187, startPoint y: 365, endPoint x: 202, endPoint y: 332, distance: 36.3
type input "[URL][DOMAIN_NAME][PERSON_NAME]"
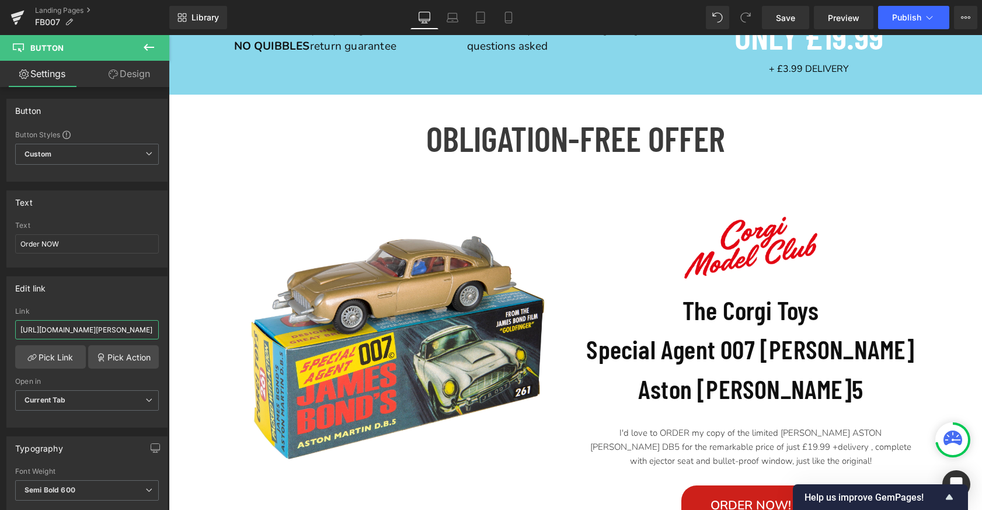
scroll to position [5586, 0]
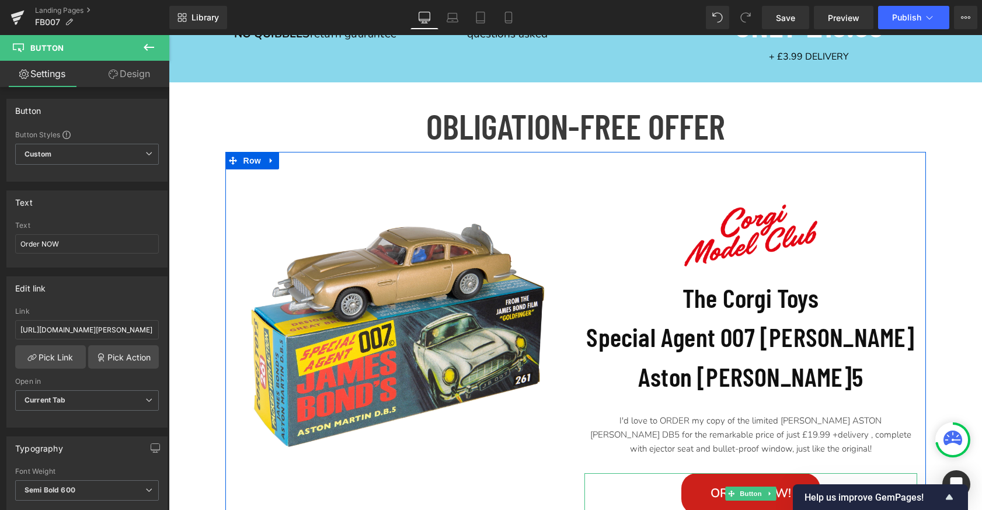
click at [709, 473] on link "Order NOW!" at bounding box center [750, 493] width 139 height 40
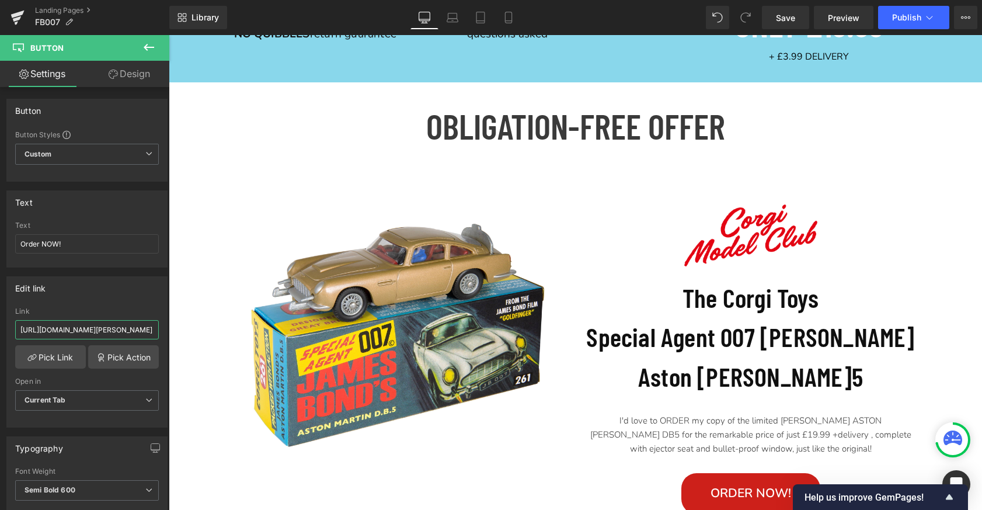
scroll to position [0, 255]
drag, startPoint x: 188, startPoint y: 366, endPoint x: 196, endPoint y: 328, distance: 38.1
type input "[URL][DOMAIN_NAME][PERSON_NAME]"
click at [897, 17] on span "Publish" at bounding box center [906, 17] width 29 height 9
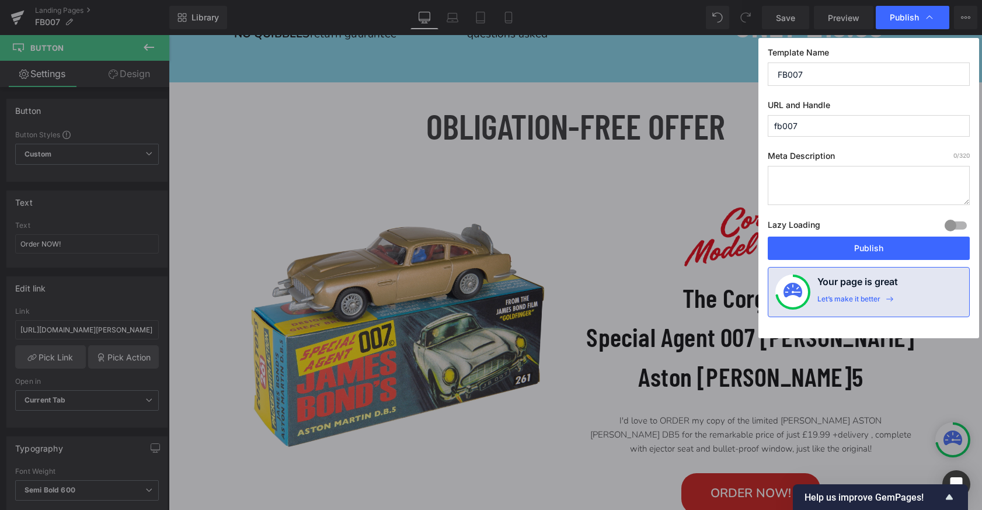
scroll to position [0, 0]
click at [883, 250] on button "Publish" at bounding box center [869, 247] width 202 height 23
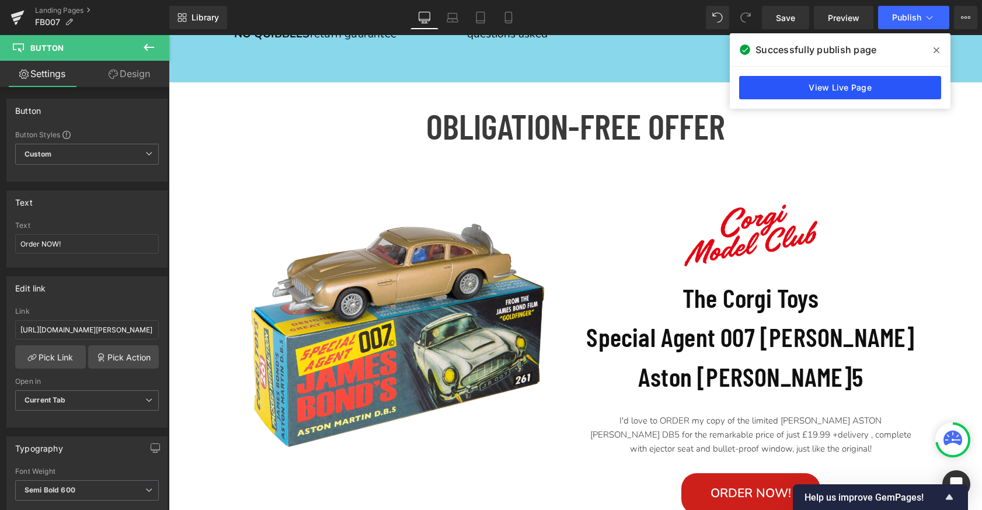
click at [848, 88] on link "View Live Page" at bounding box center [840, 87] width 202 height 23
